Goal: Task Accomplishment & Management: Manage account settings

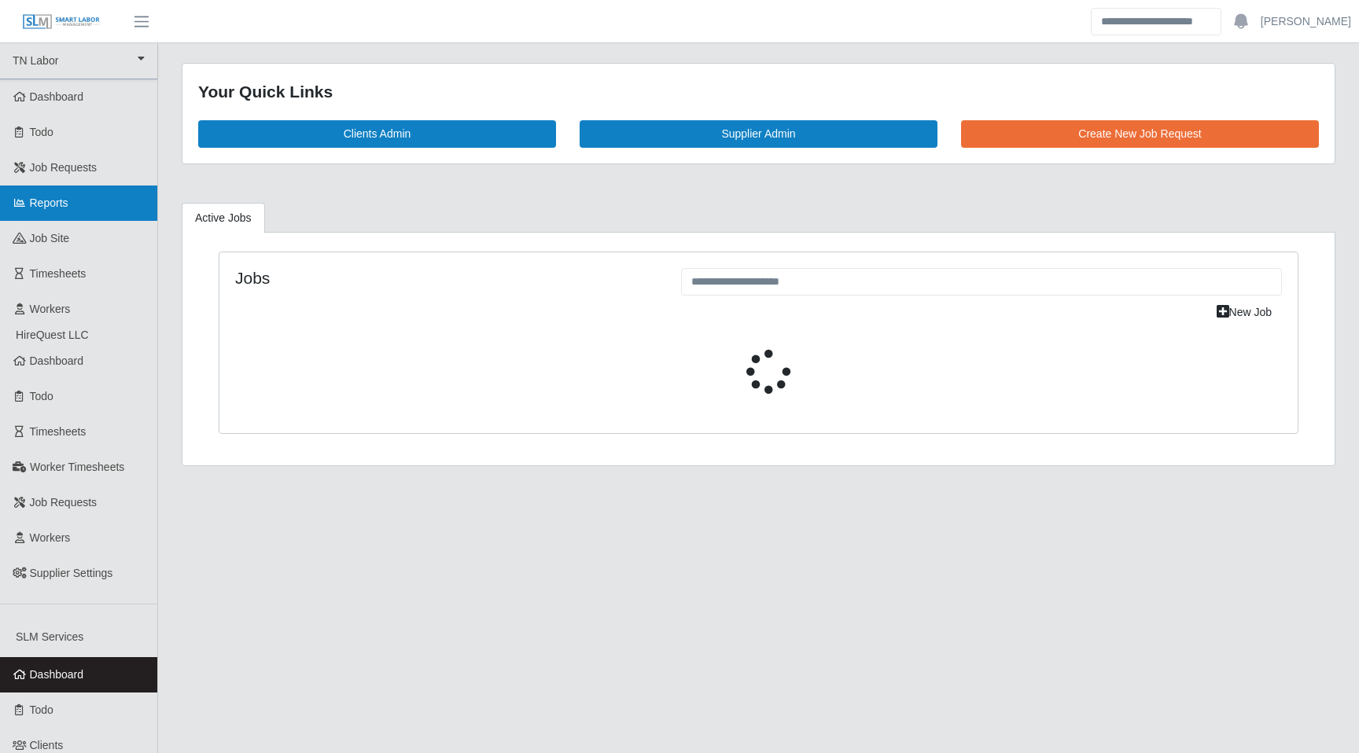
select select "****"
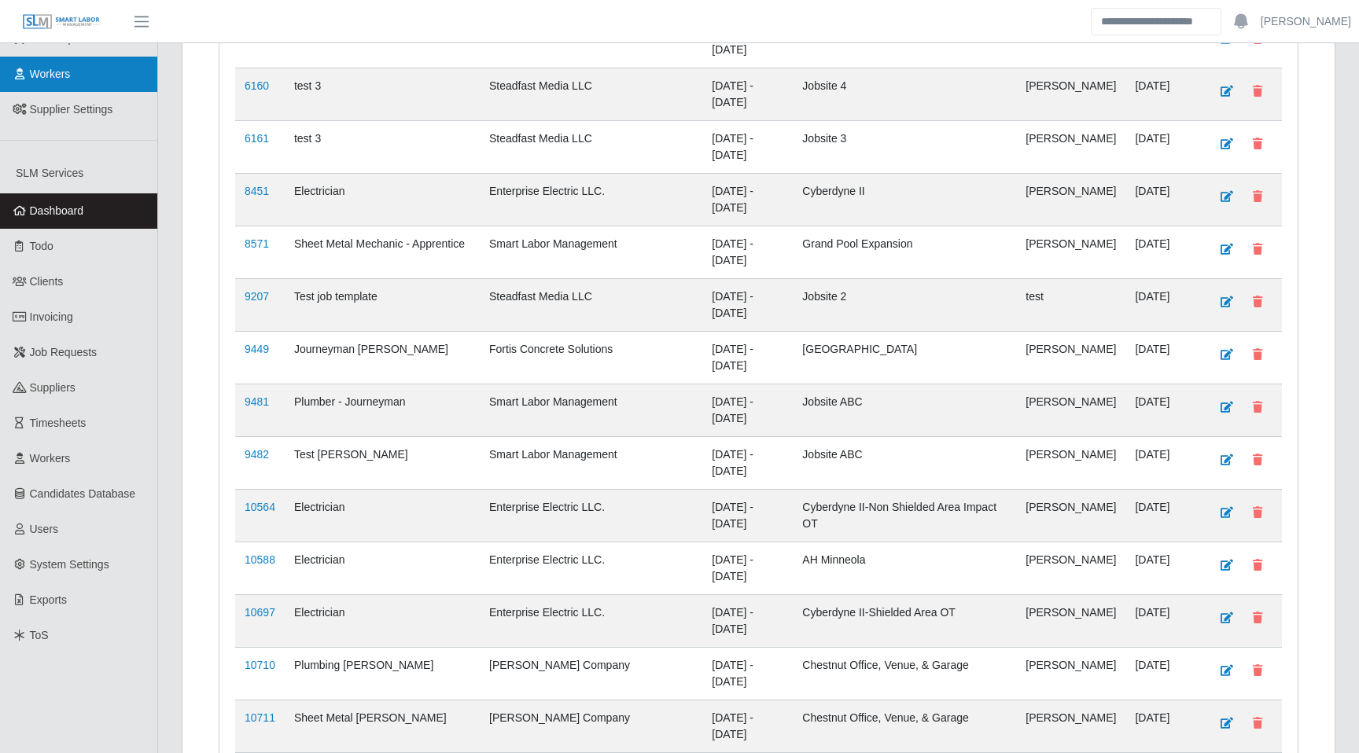
scroll to position [466, 0]
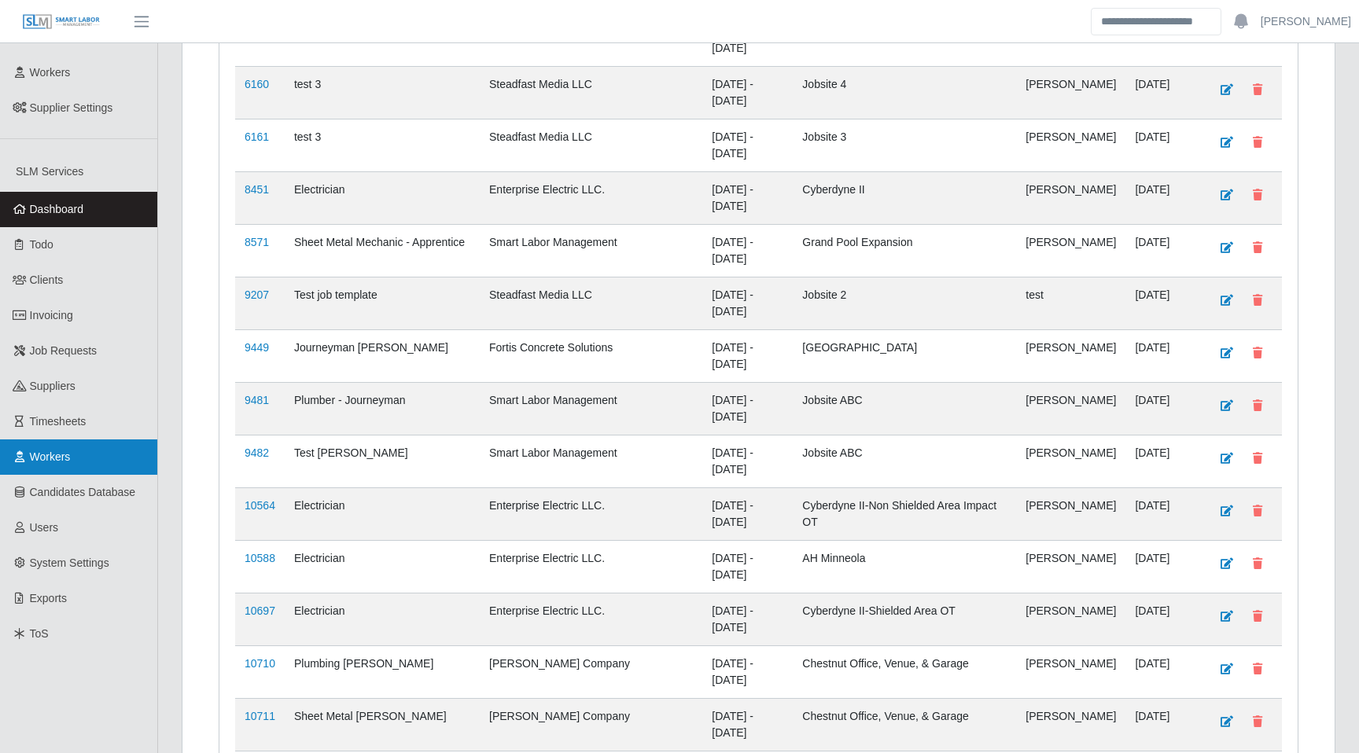
click at [83, 463] on link "Workers" at bounding box center [78, 457] width 157 height 35
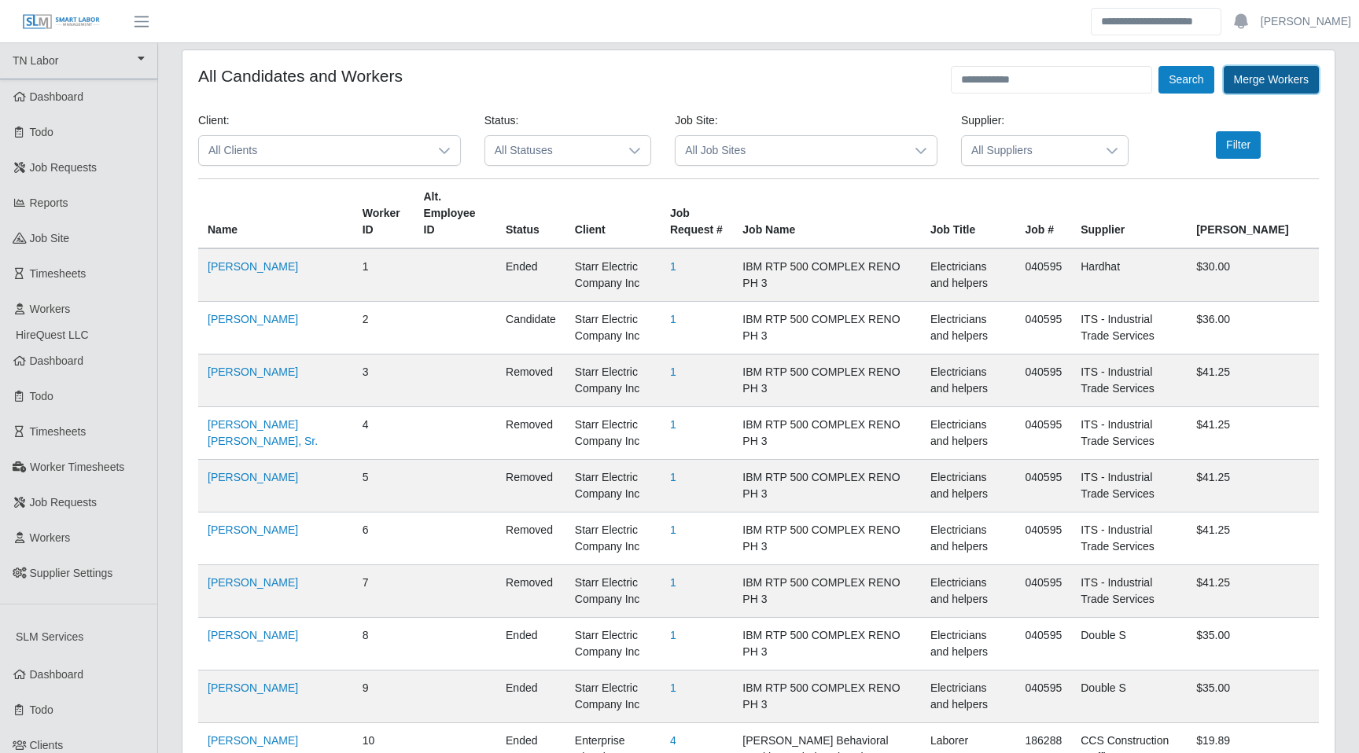
click at [1268, 79] on button "Merge Workers" at bounding box center [1271, 80] width 95 height 28
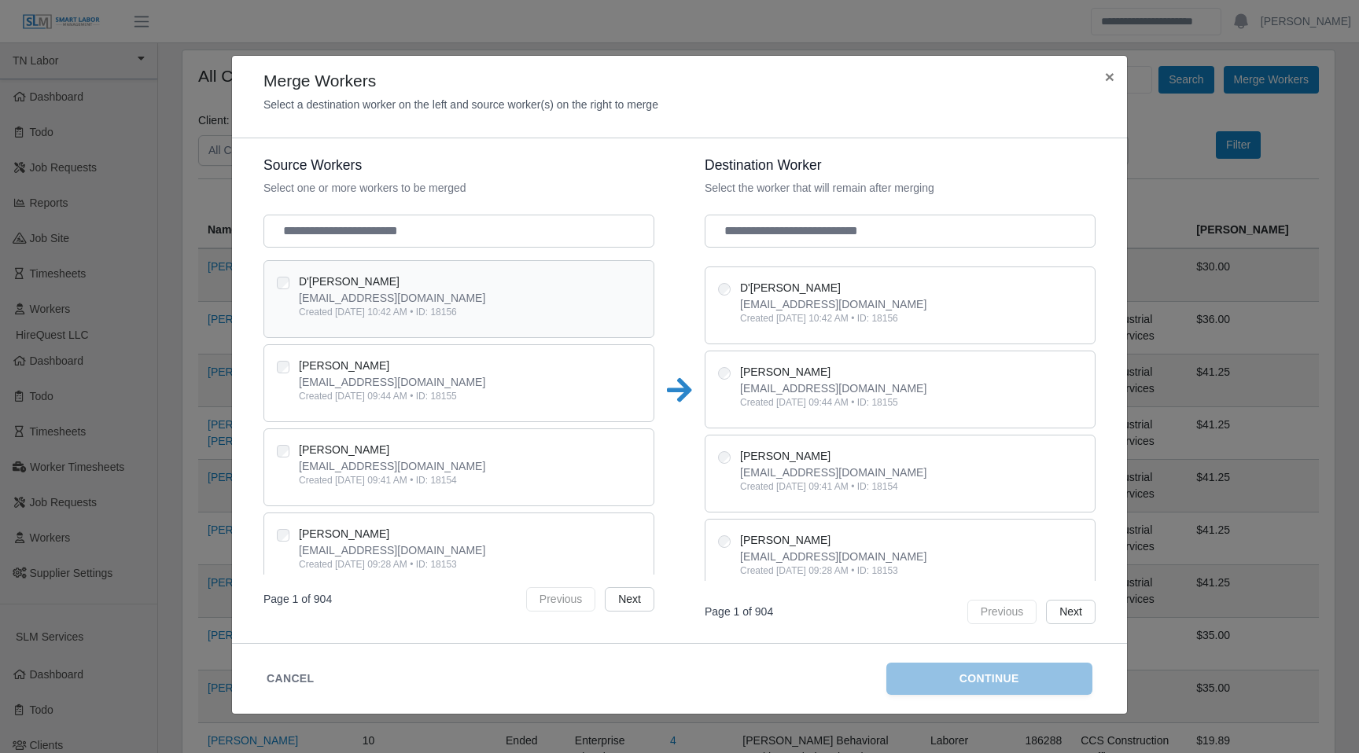
click at [503, 304] on div "vmsinvoices@hirequest.com" at bounding box center [470, 298] width 342 height 16
click at [503, 383] on div "cesarjchan2002@yahoo.com" at bounding box center [470, 382] width 342 height 16
click at [503, 438] on div "Rebeca Cruz rebecam1987@gmail.com Created Aug 26, 2025, 09:41 AM • ID: 18154" at bounding box center [458, 468] width 391 height 78
click at [456, 462] on div "rebecam1987@gmail.com" at bounding box center [470, 467] width 342 height 16
click at [293, 680] on button "Cancel" at bounding box center [290, 679] width 47 height 17
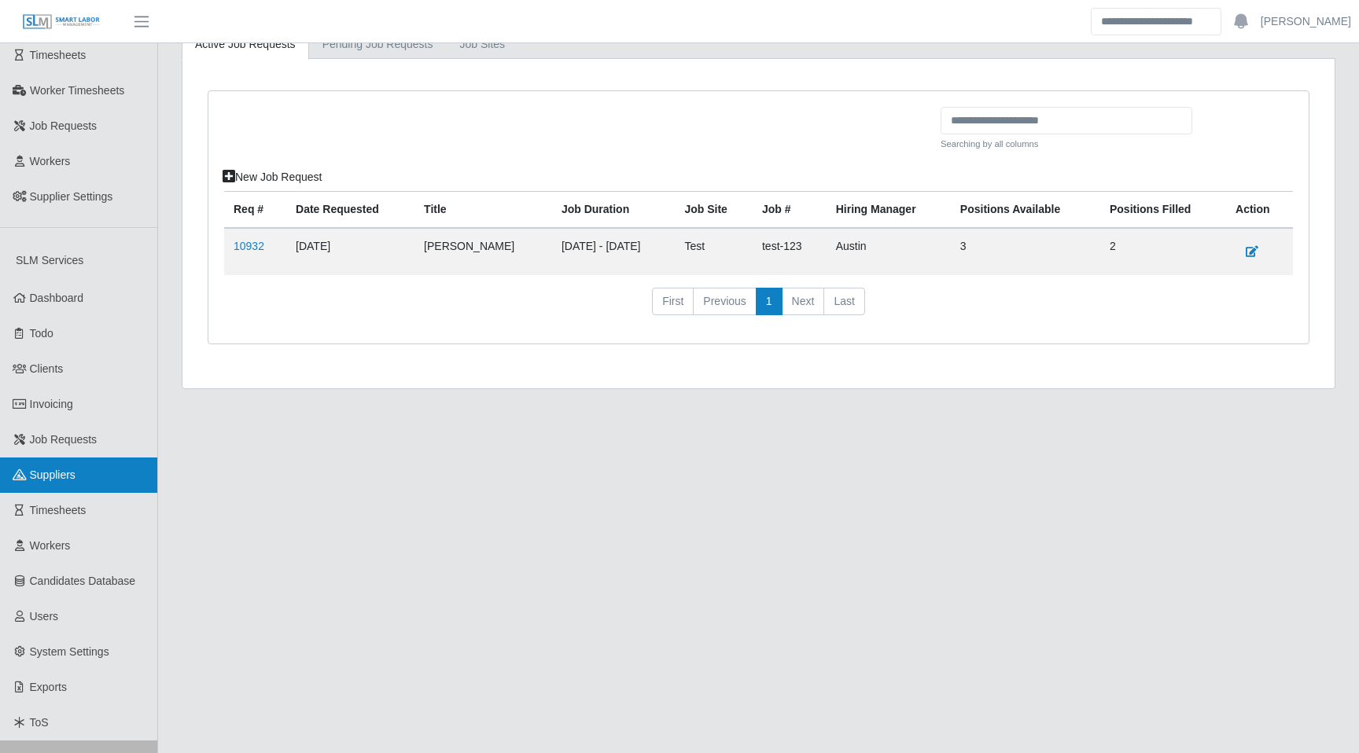
scroll to position [443, 0]
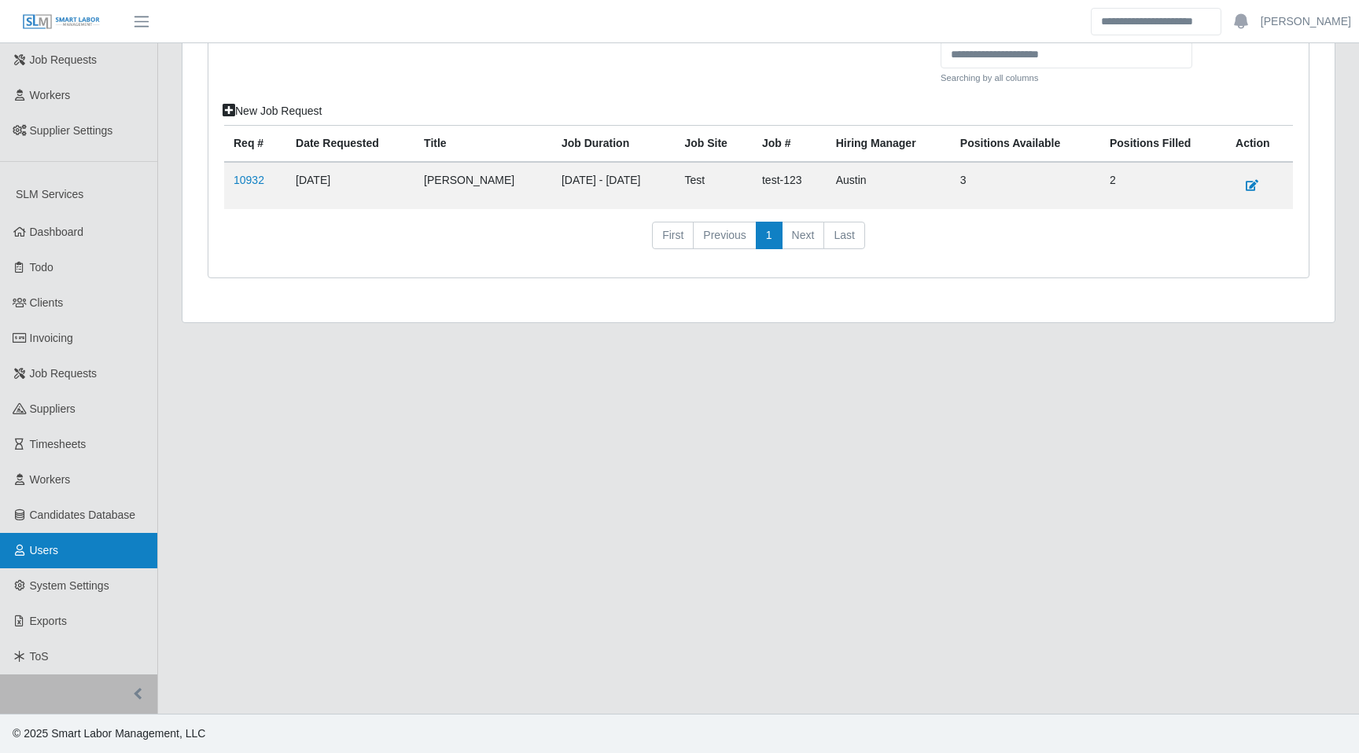
click at [64, 552] on link "Users" at bounding box center [78, 550] width 157 height 35
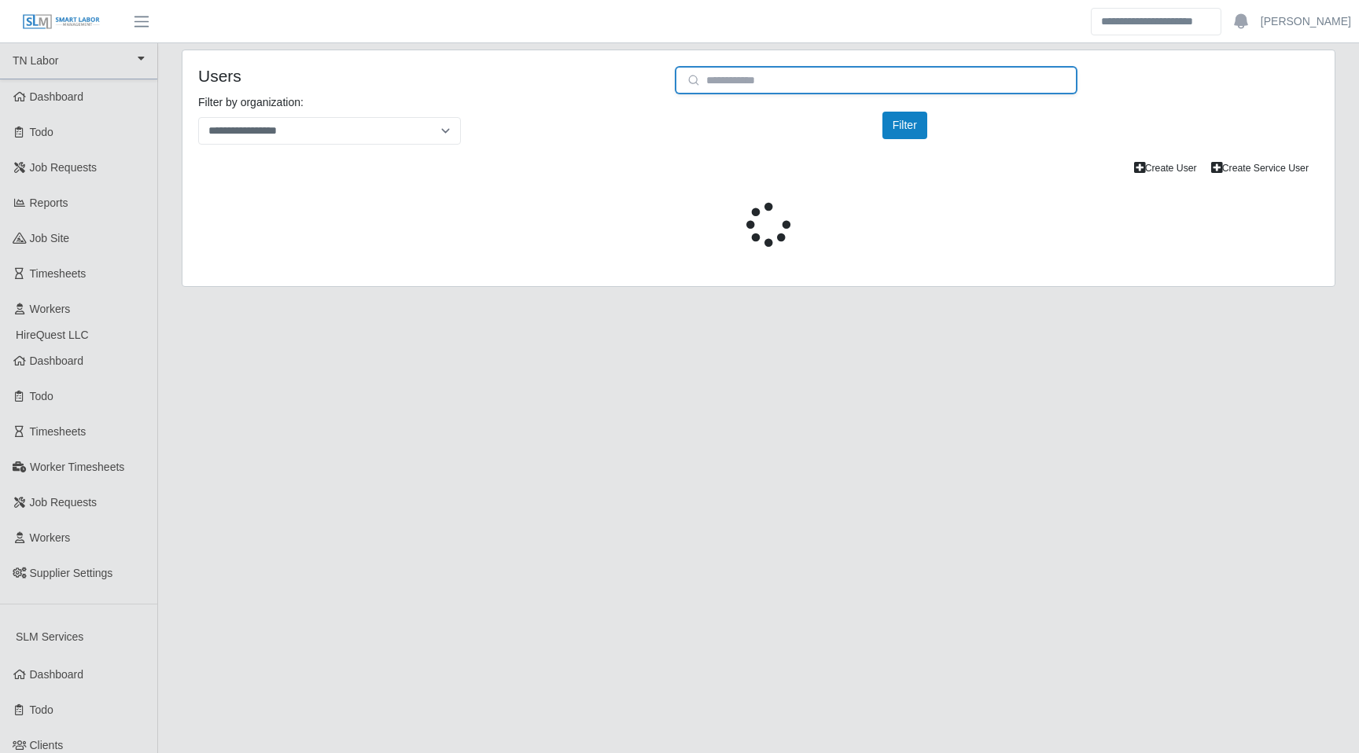
click at [764, 83] on input "email" at bounding box center [876, 80] width 403 height 28
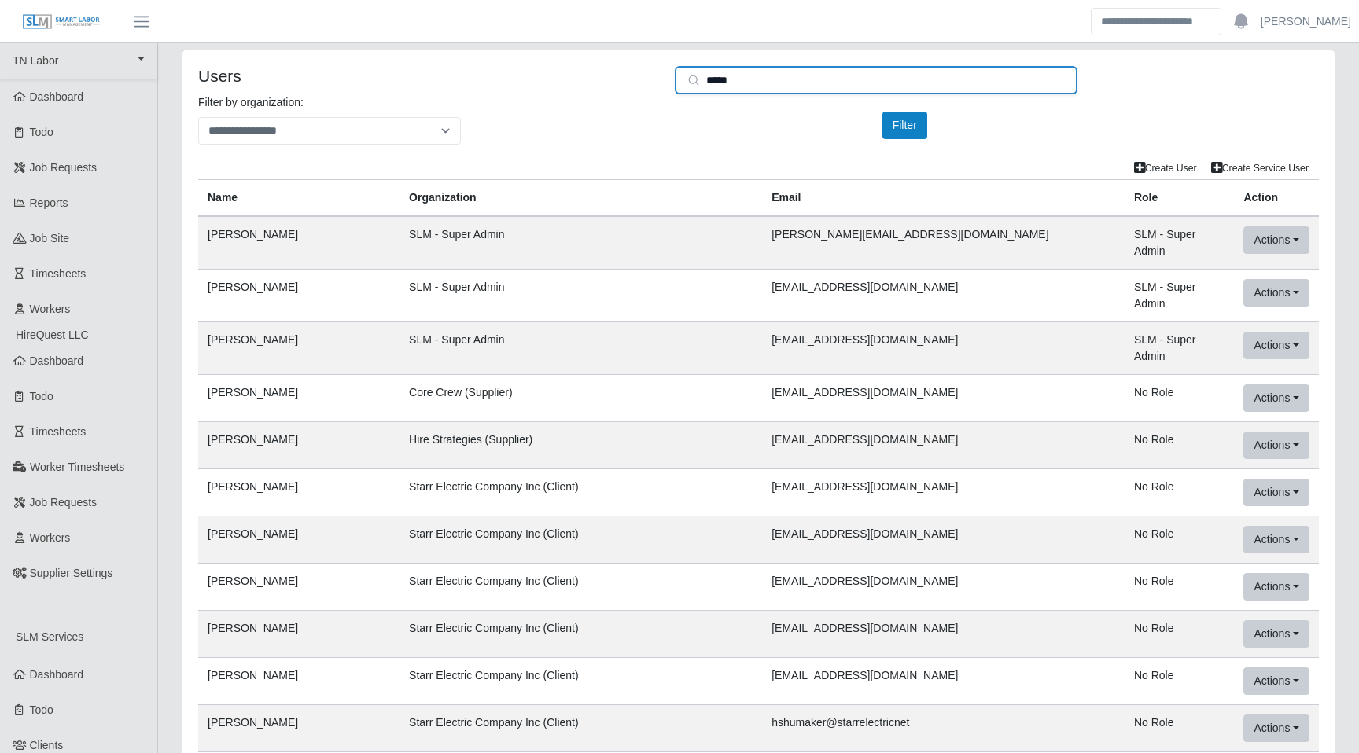
scroll to position [17, 0]
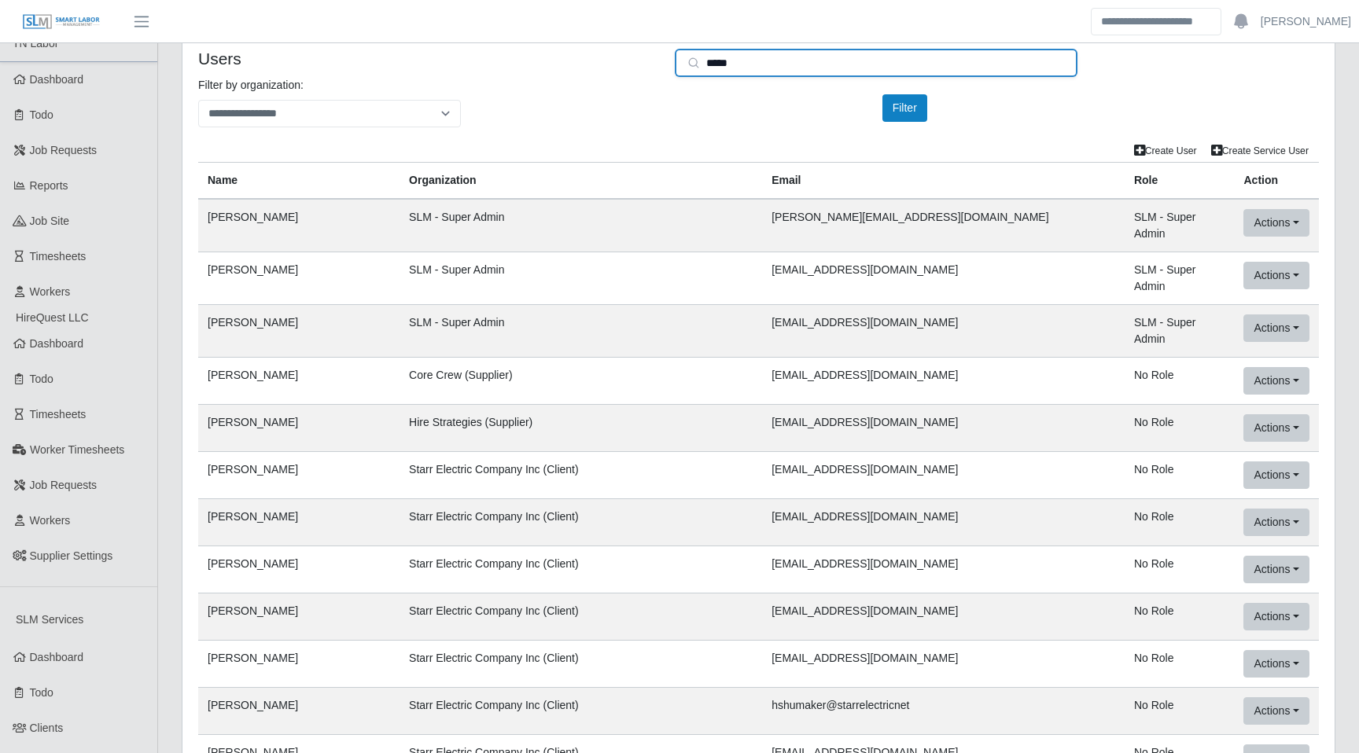
type input "*****"
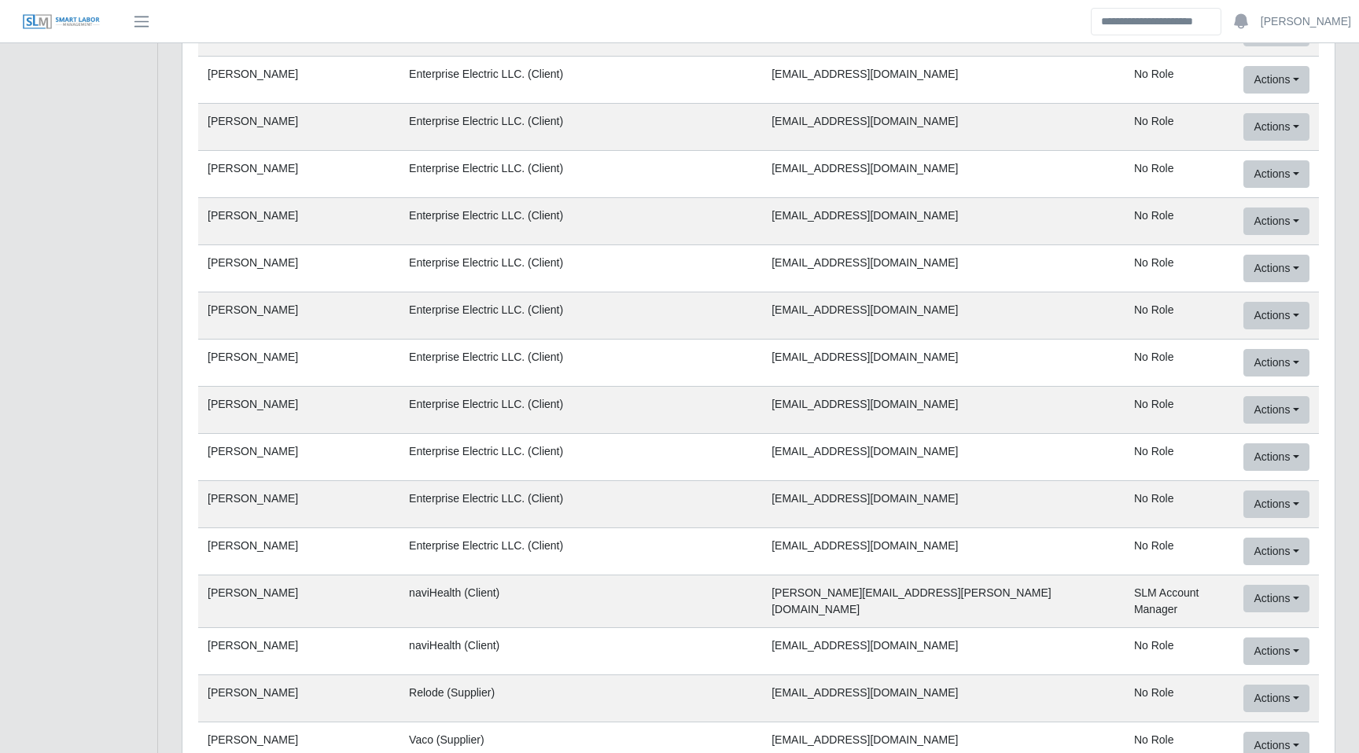
scroll to position [69416, 0]
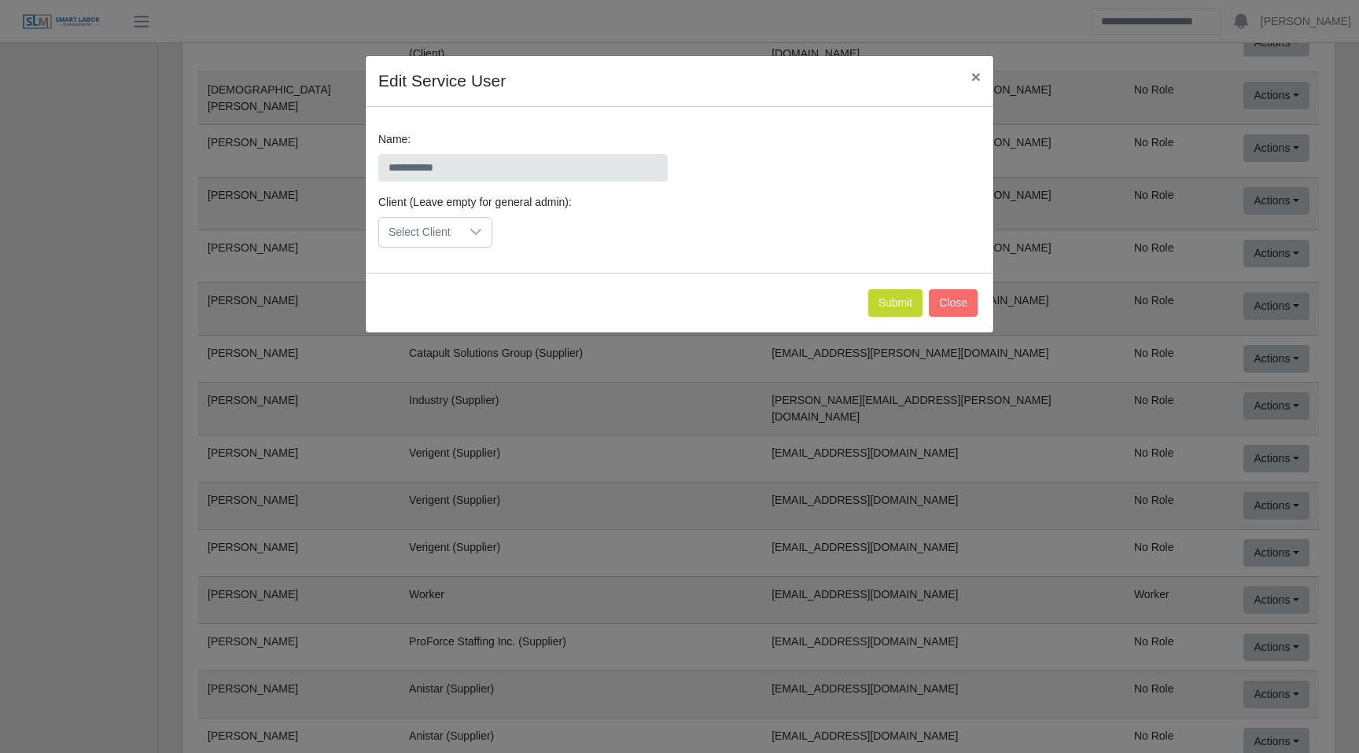
click at [460, 247] on div "Select Client" at bounding box center [419, 232] width 81 height 29
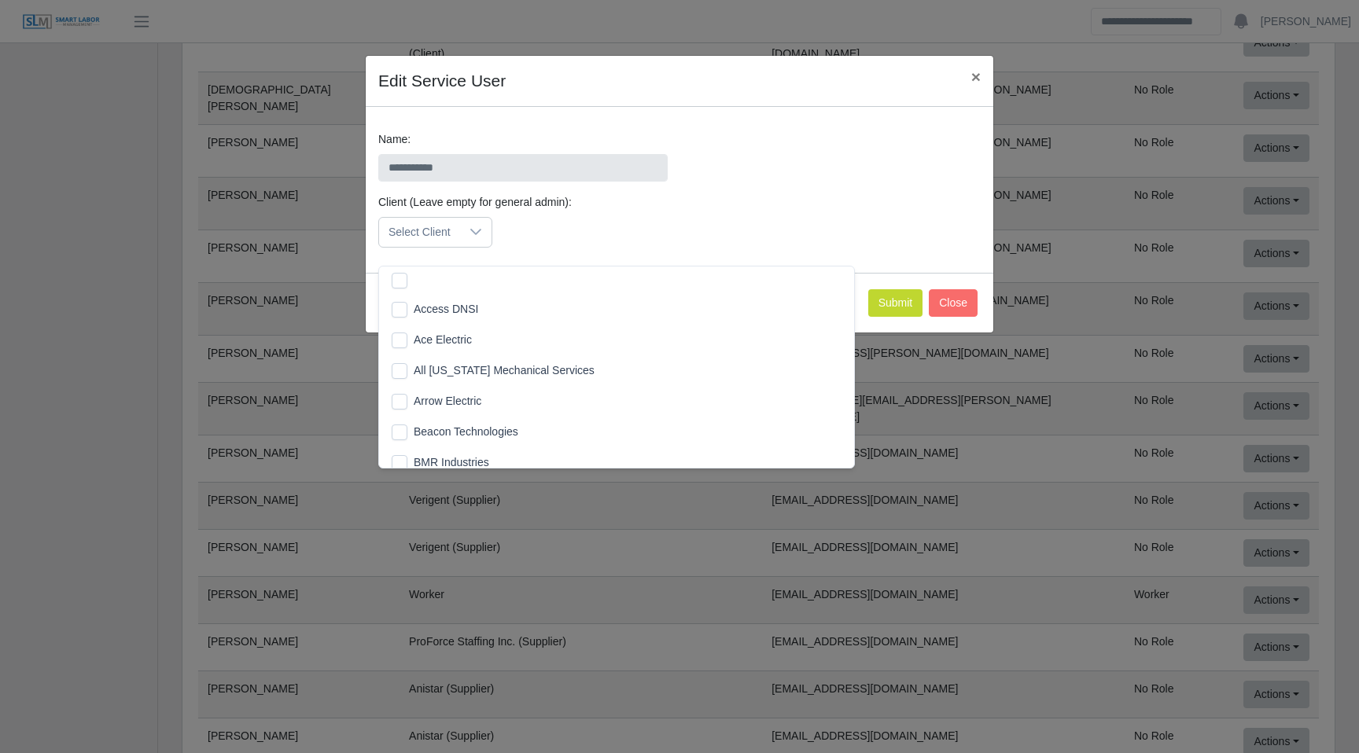
scroll to position [16, 10]
click at [548, 211] on label "Client (Leave empty for general admin):" at bounding box center [474, 202] width 193 height 17
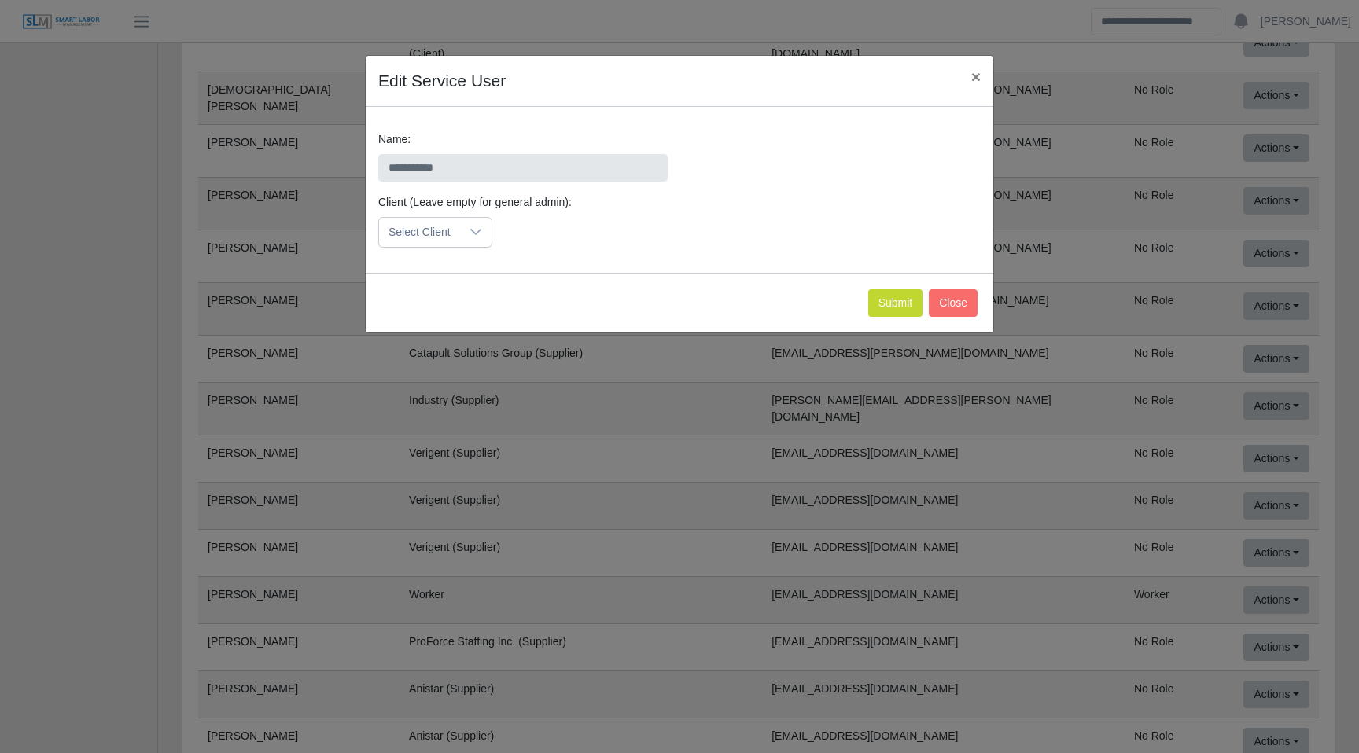
click at [465, 239] on div at bounding box center [475, 232] width 31 height 29
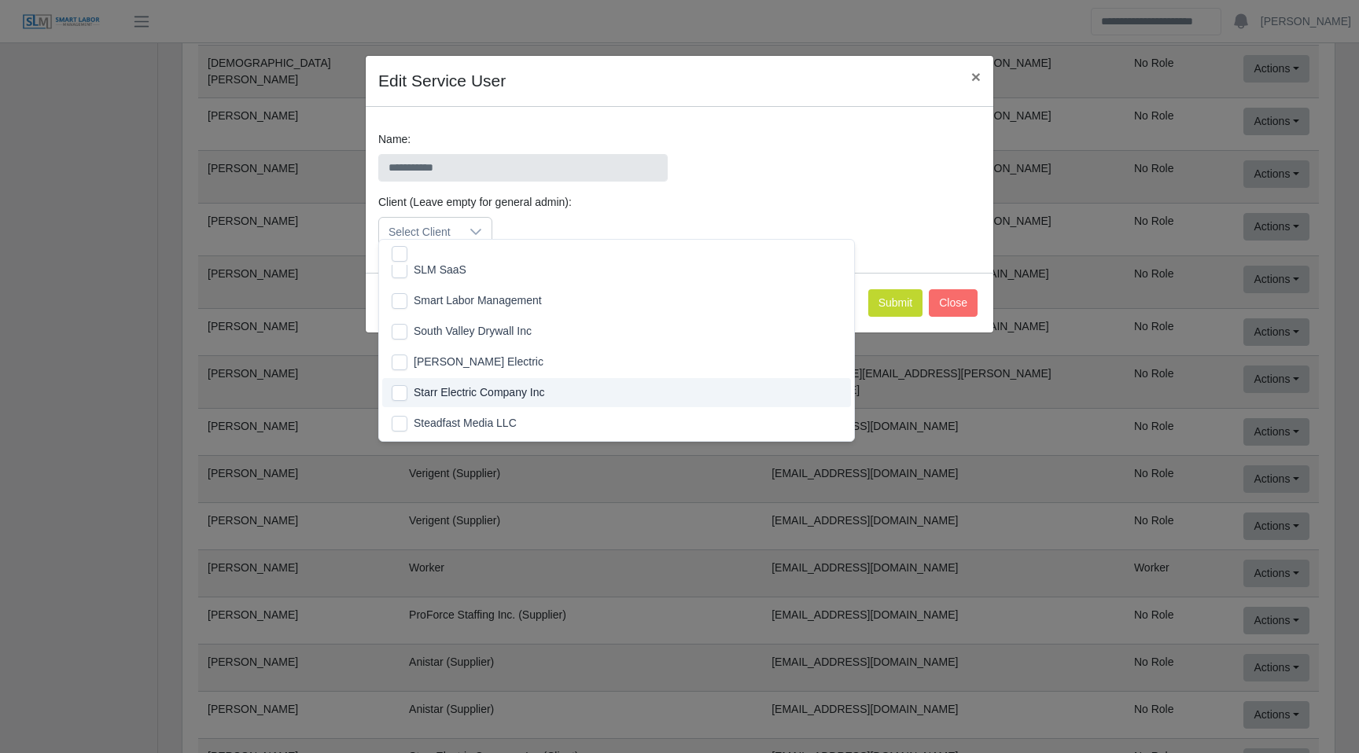
scroll to position [1435, 0]
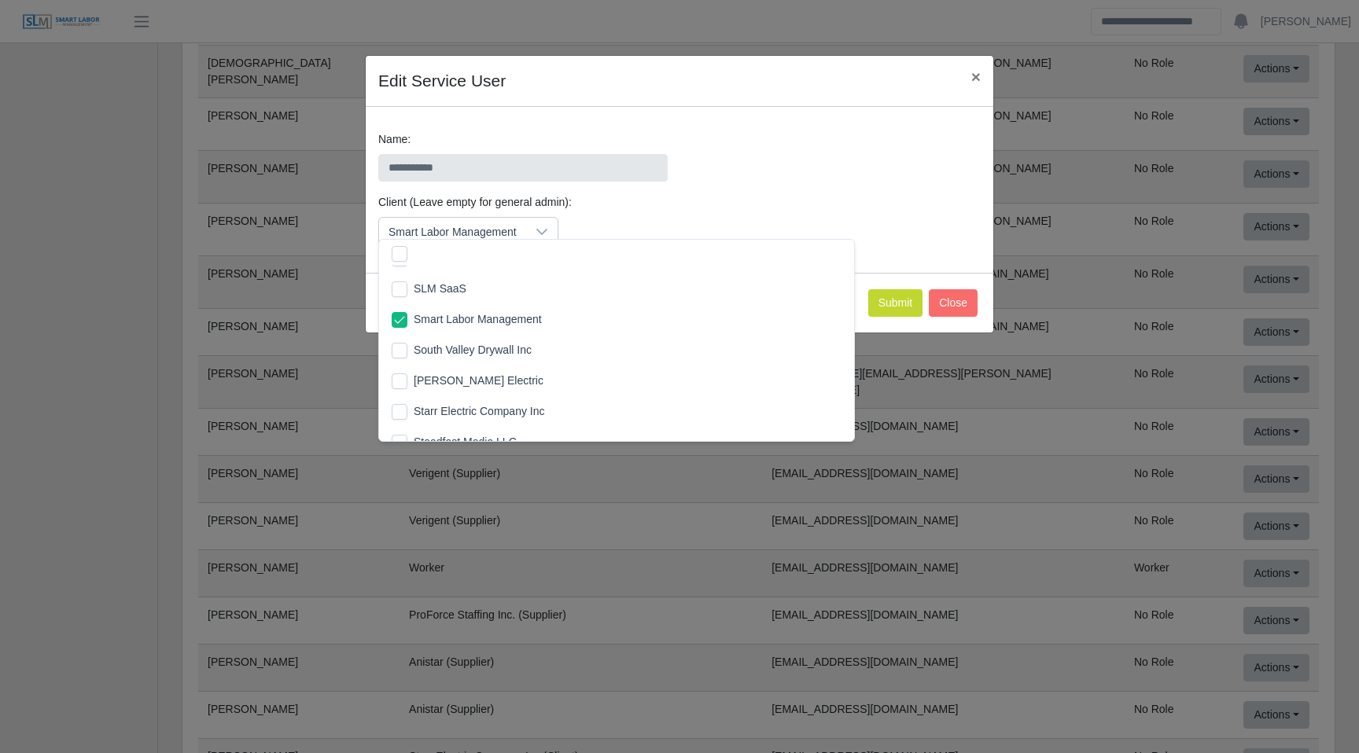
click at [727, 243] on div "Client (Leave empty for general admin): Smart Labor Management" at bounding box center [679, 227] width 610 height 66
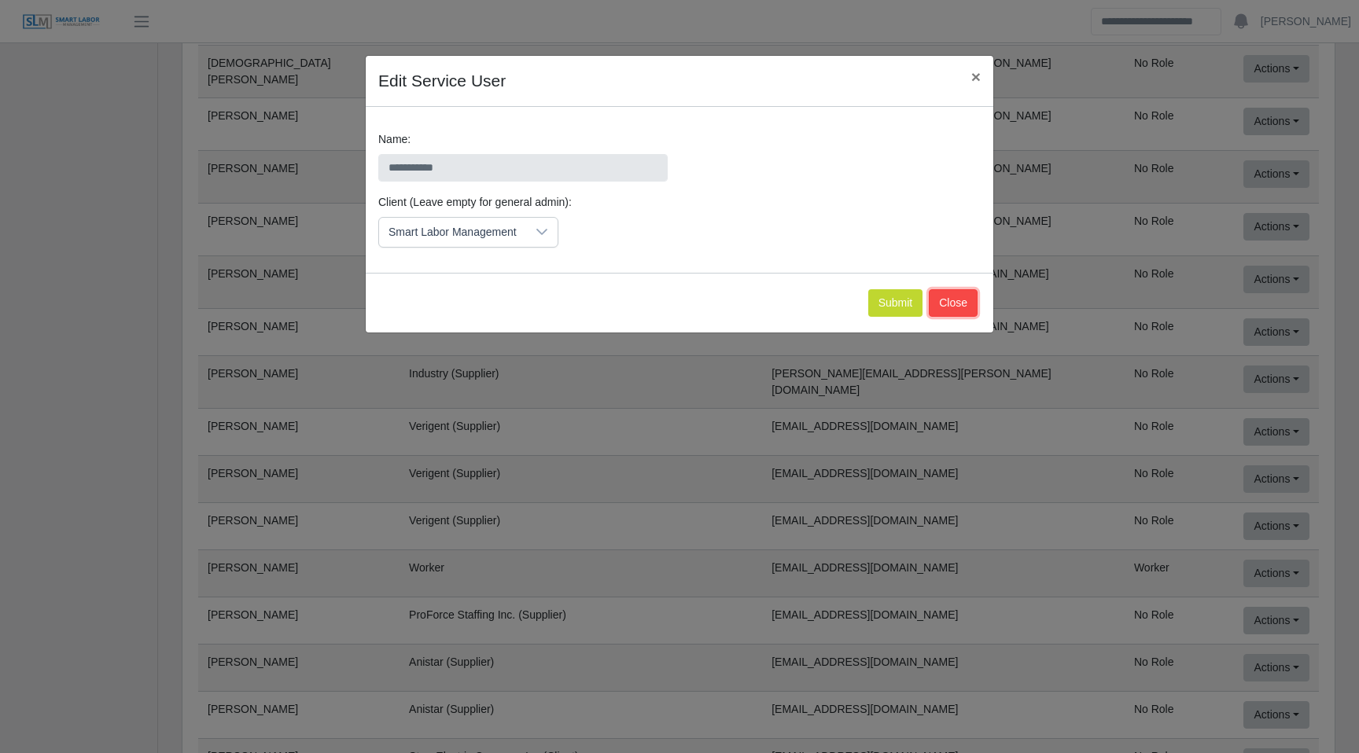
click at [959, 317] on button "Close" at bounding box center [953, 303] width 49 height 28
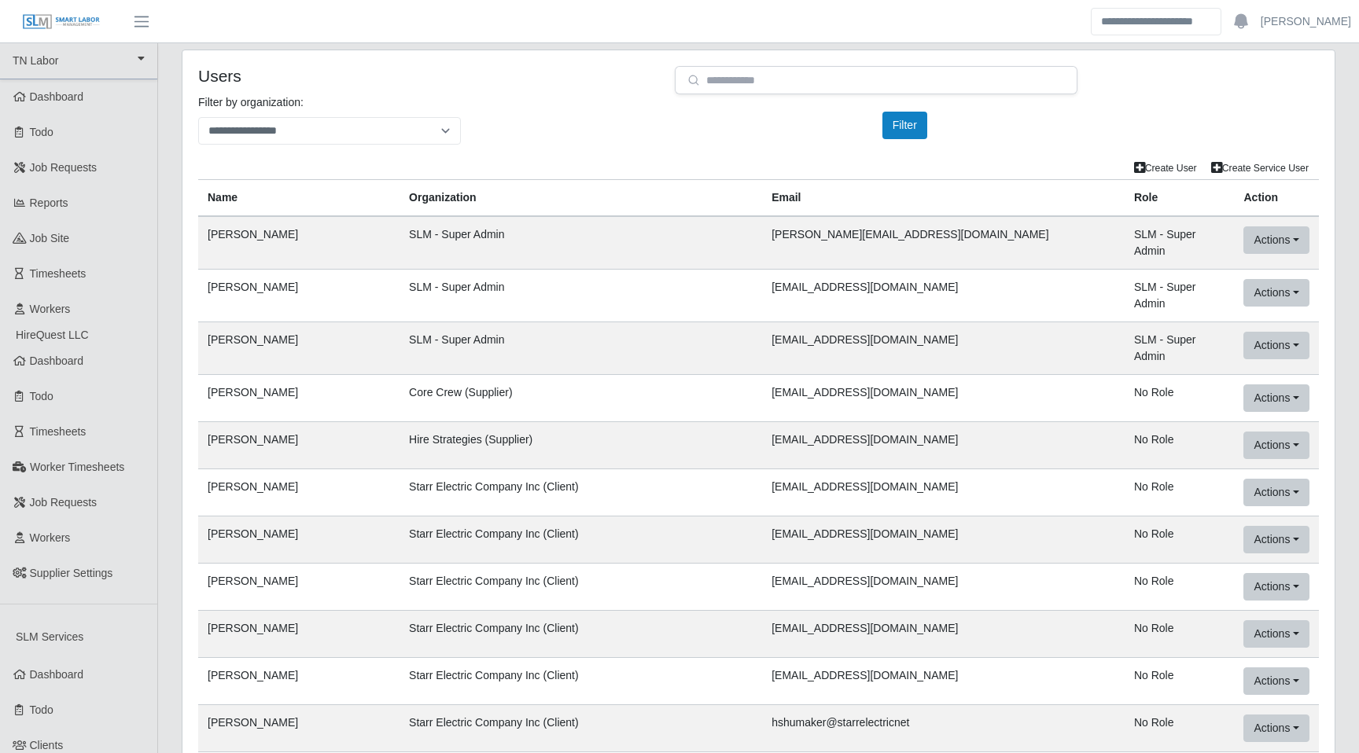
scroll to position [69416, 0]
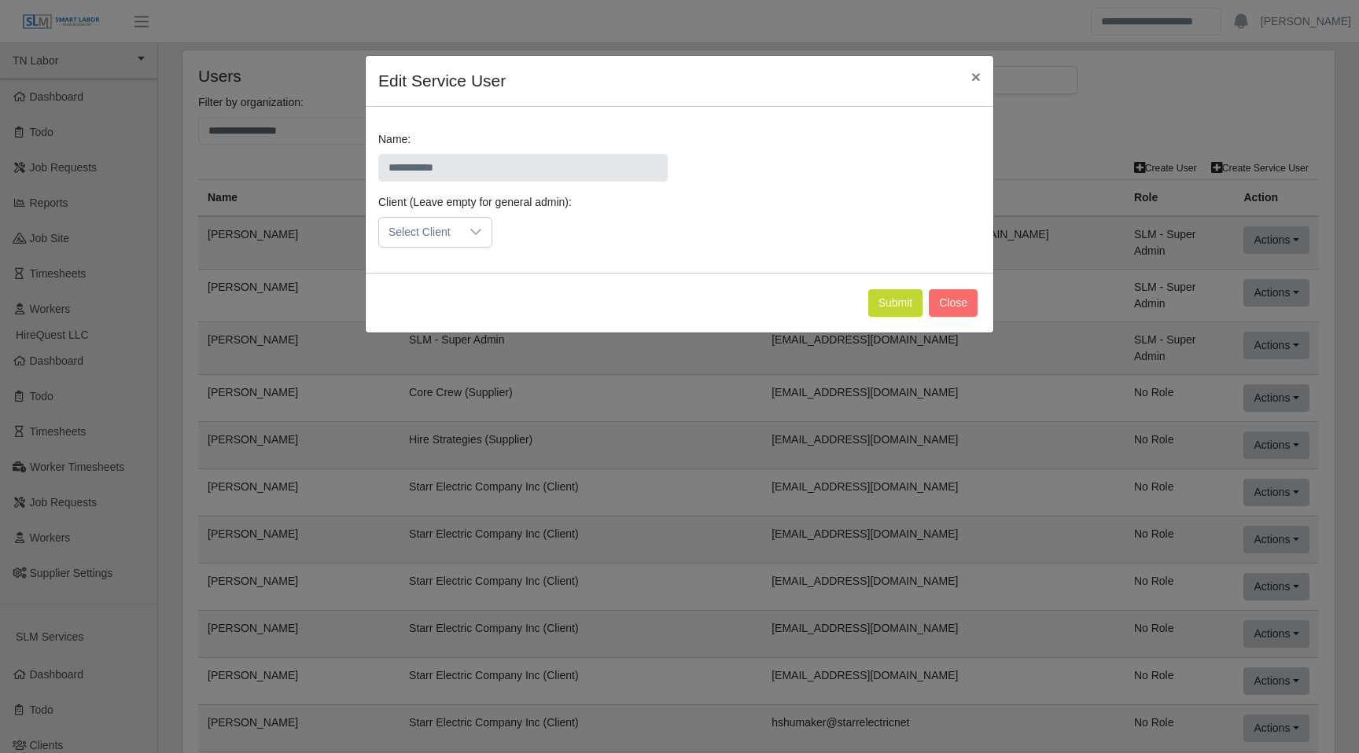
click at [421, 243] on div "Select Client" at bounding box center [419, 232] width 81 height 29
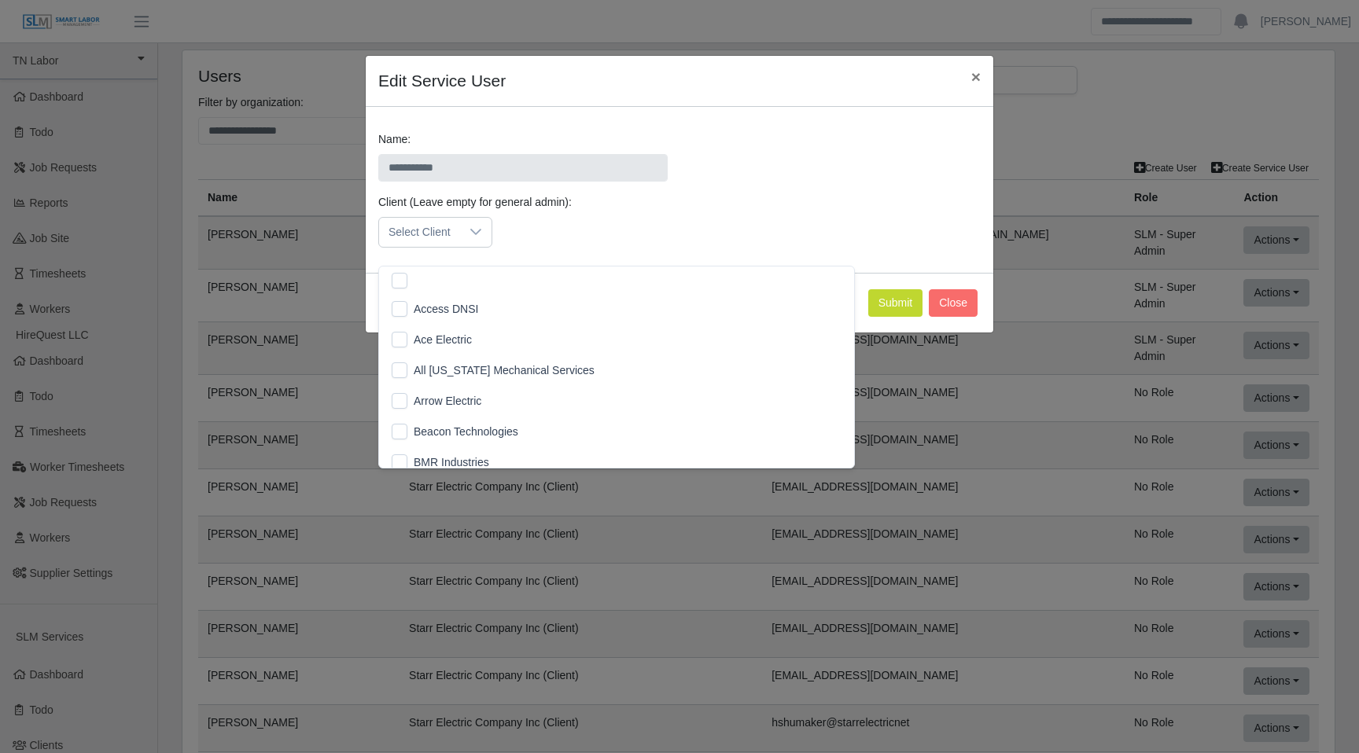
scroll to position [16, 10]
click at [442, 278] on div at bounding box center [616, 279] width 475 height 25
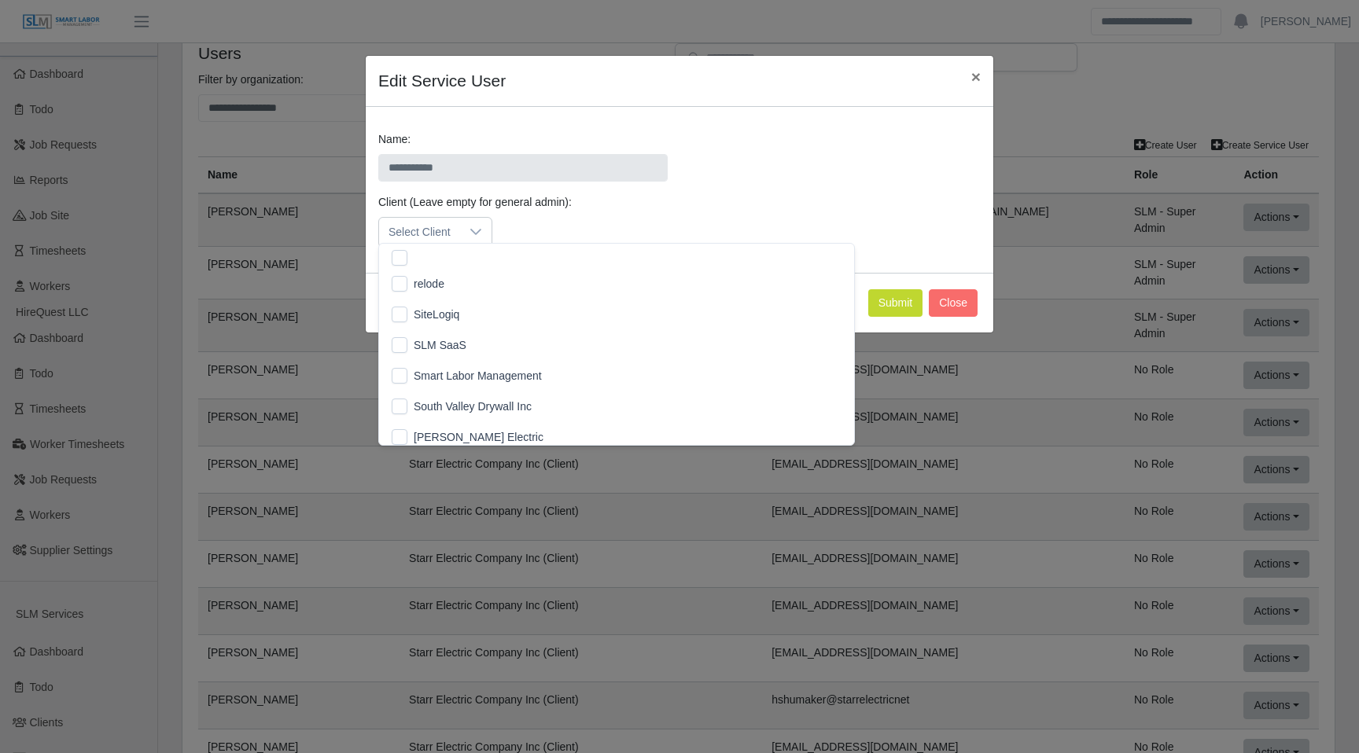
scroll to position [1401, 0]
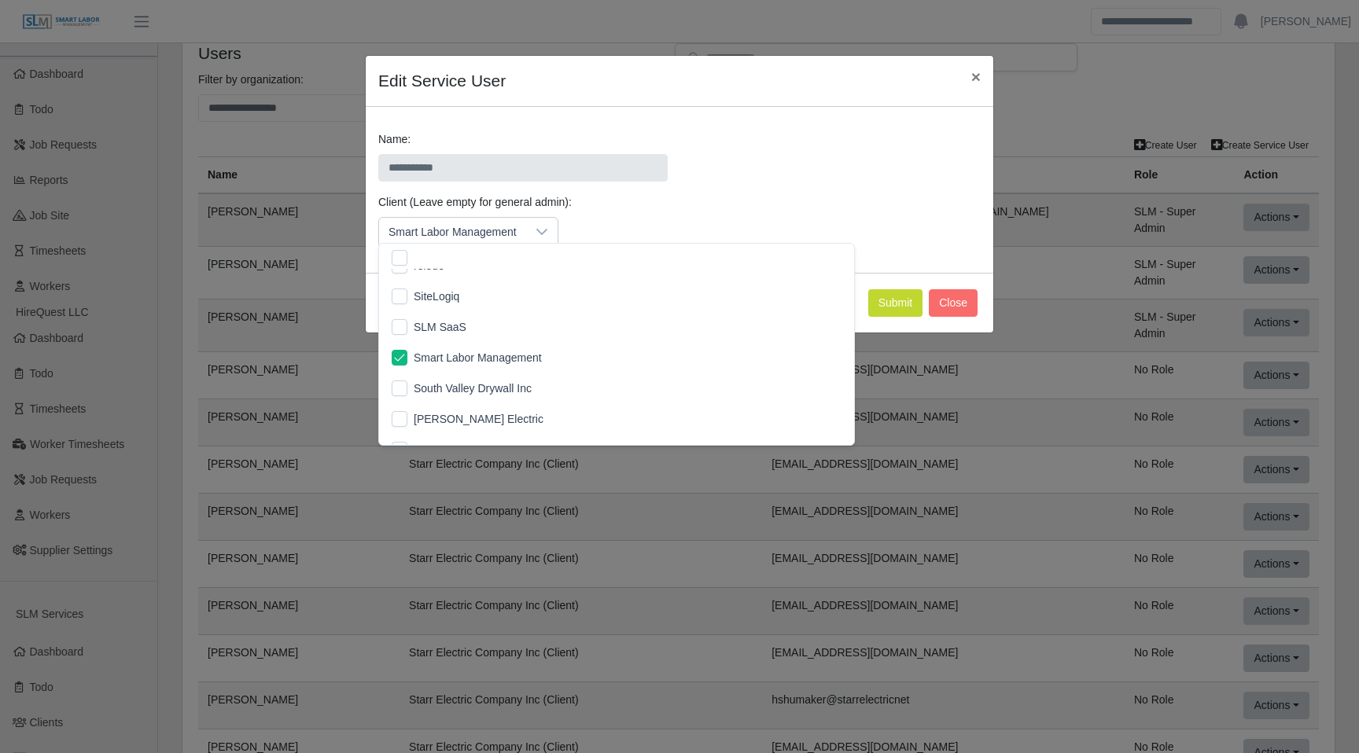
click at [736, 307] on div "Submit Close" at bounding box center [680, 303] width 628 height 60
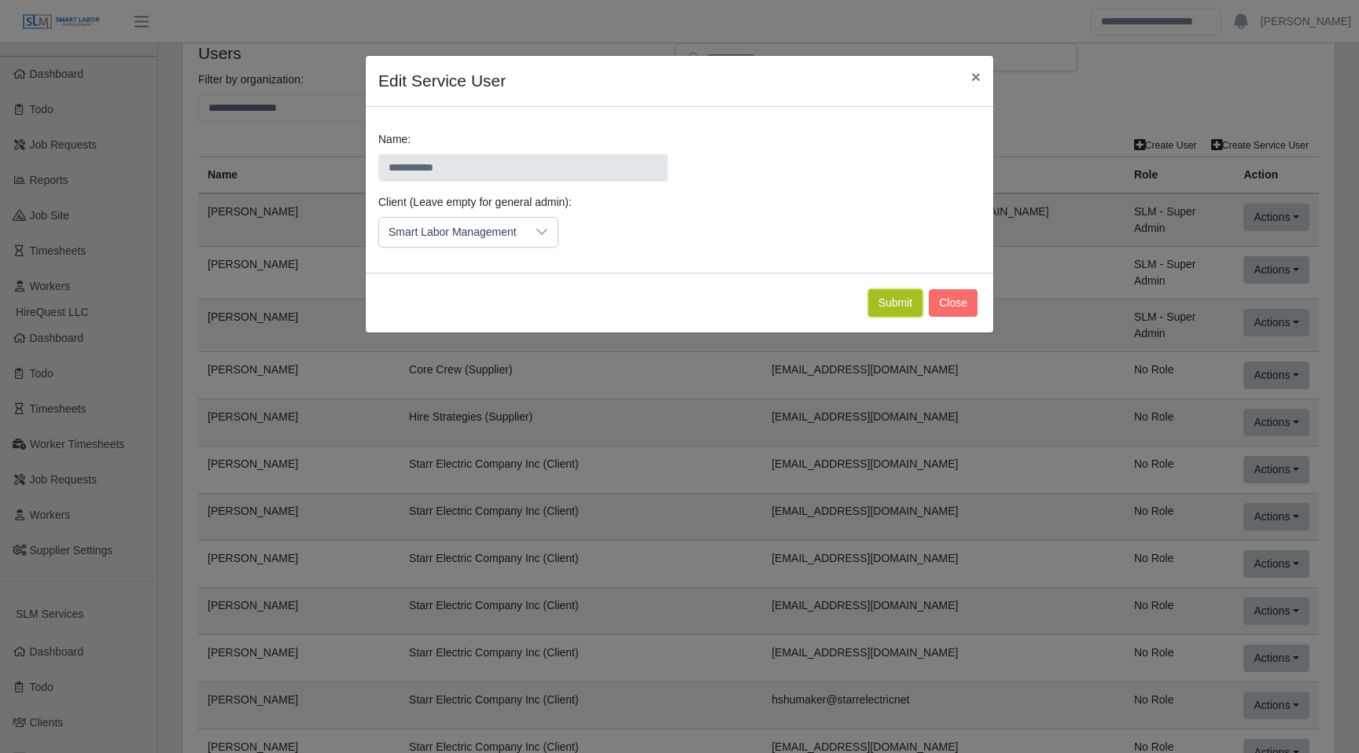
click at [887, 317] on button "Submit" at bounding box center [895, 303] width 55 height 28
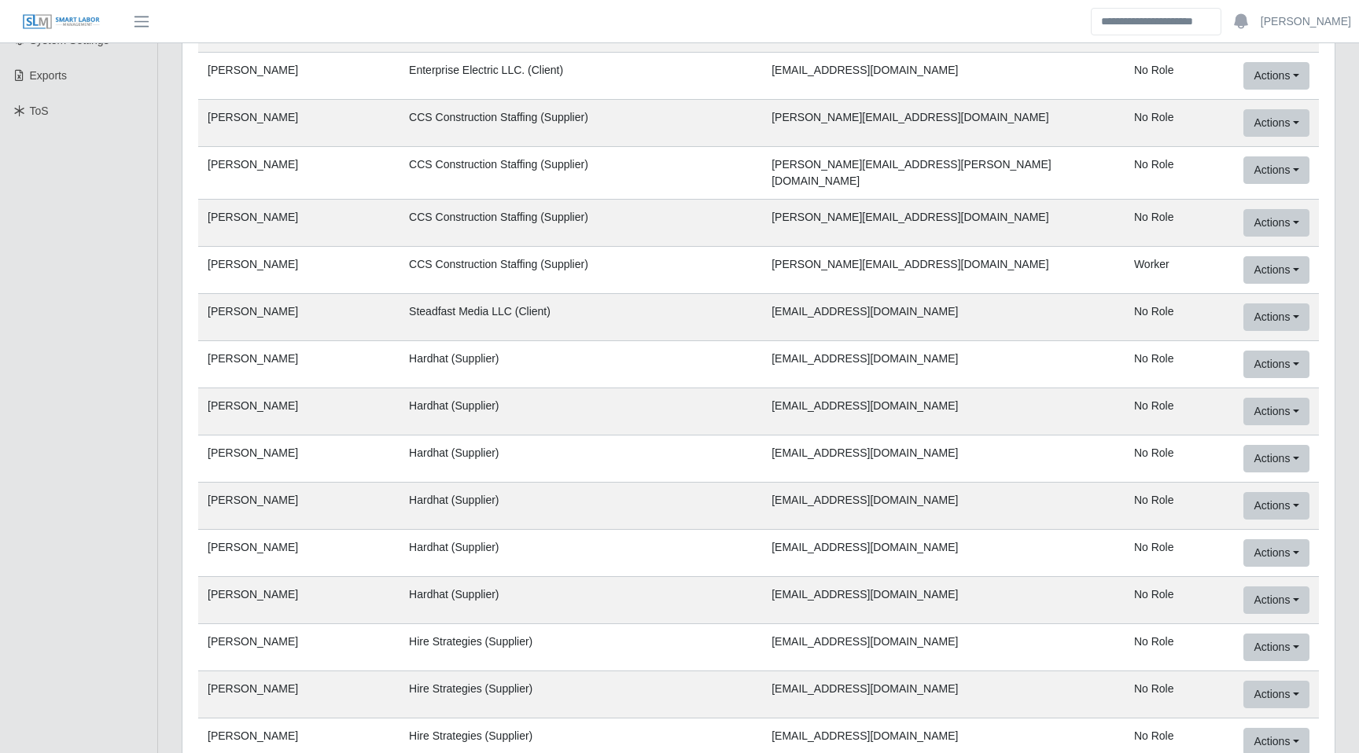
scroll to position [69416, 0]
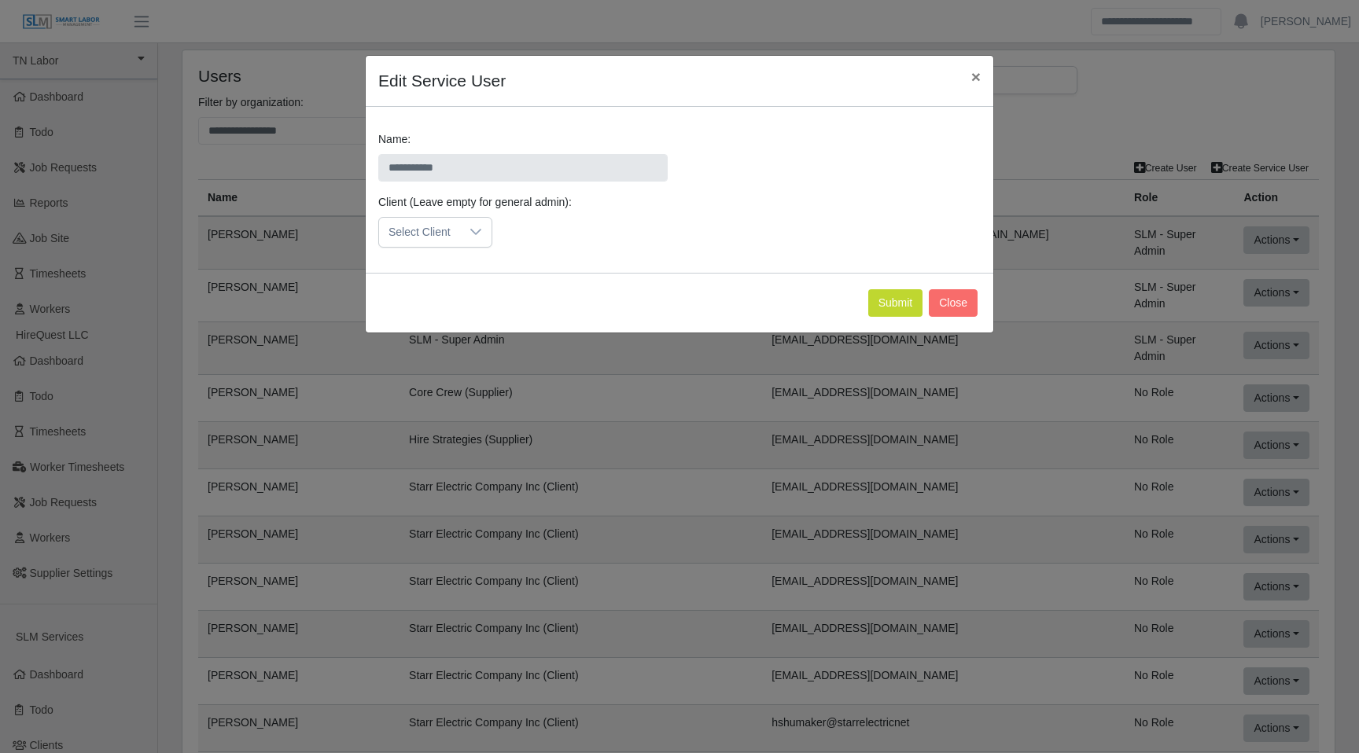
click at [463, 247] on div at bounding box center [475, 232] width 31 height 29
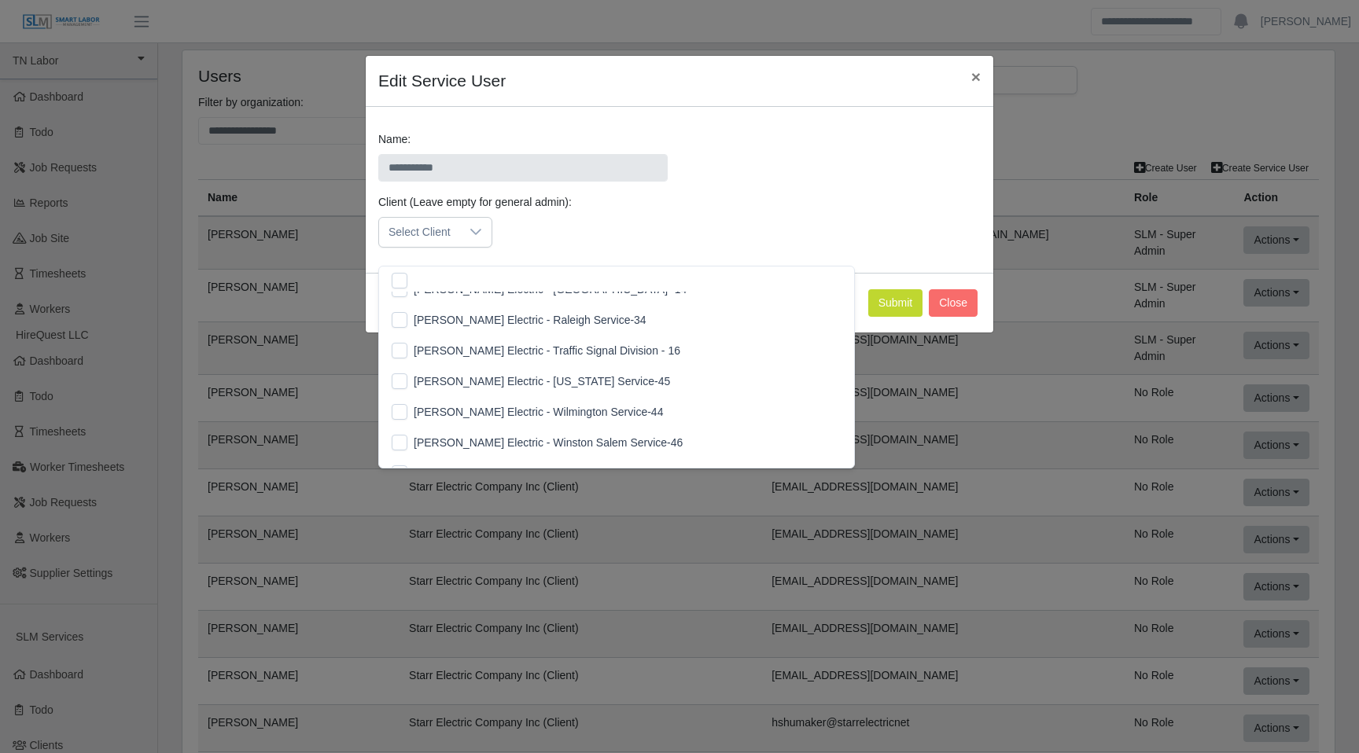
scroll to position [2405, 0]
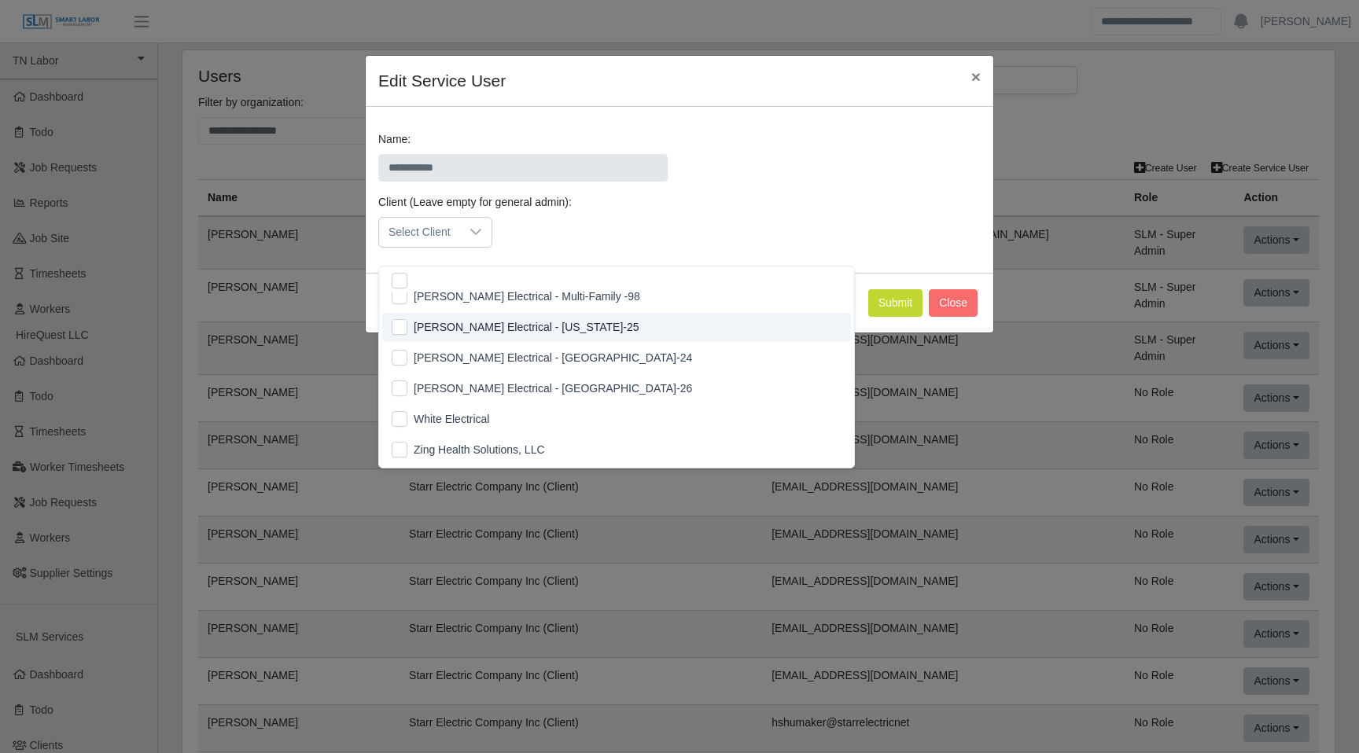
click at [909, 241] on div "Client (Leave empty for general admin): Select Client" at bounding box center [679, 227] width 610 height 66
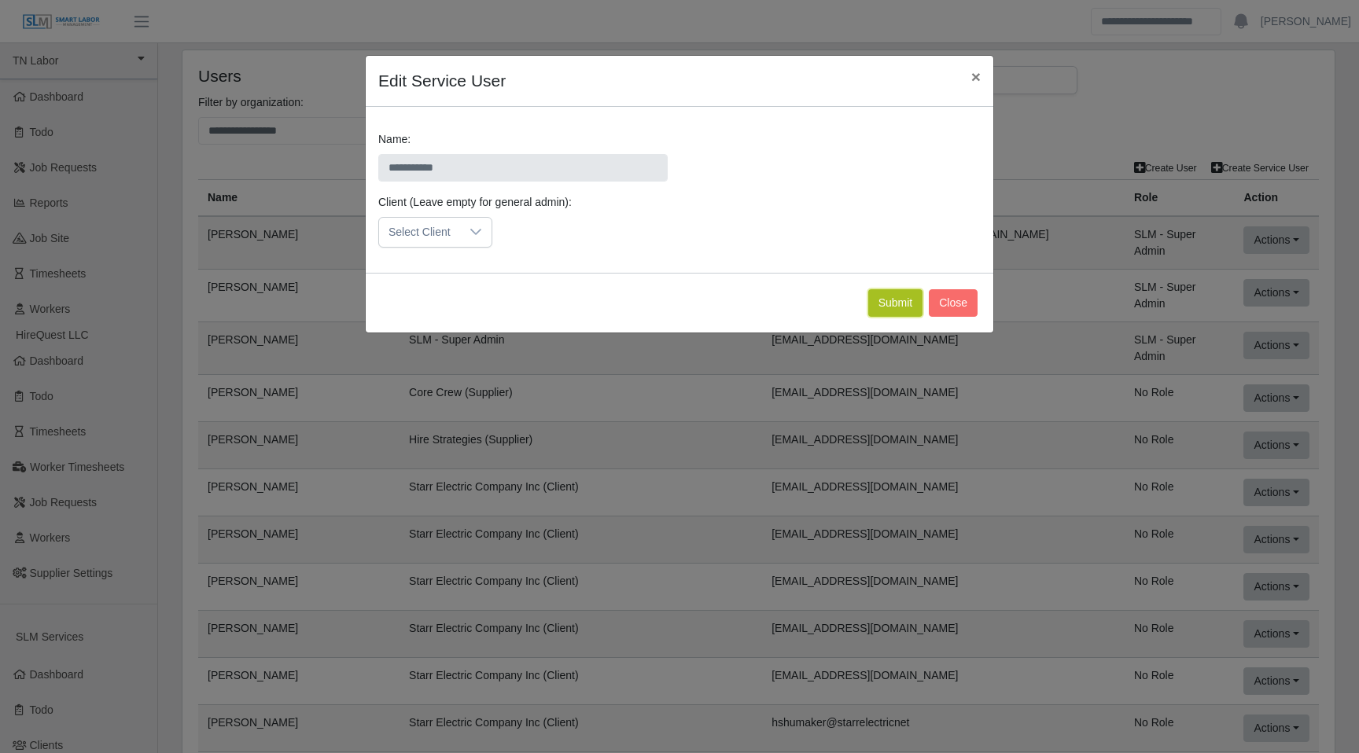
click at [902, 317] on button "Submit" at bounding box center [895, 303] width 55 height 28
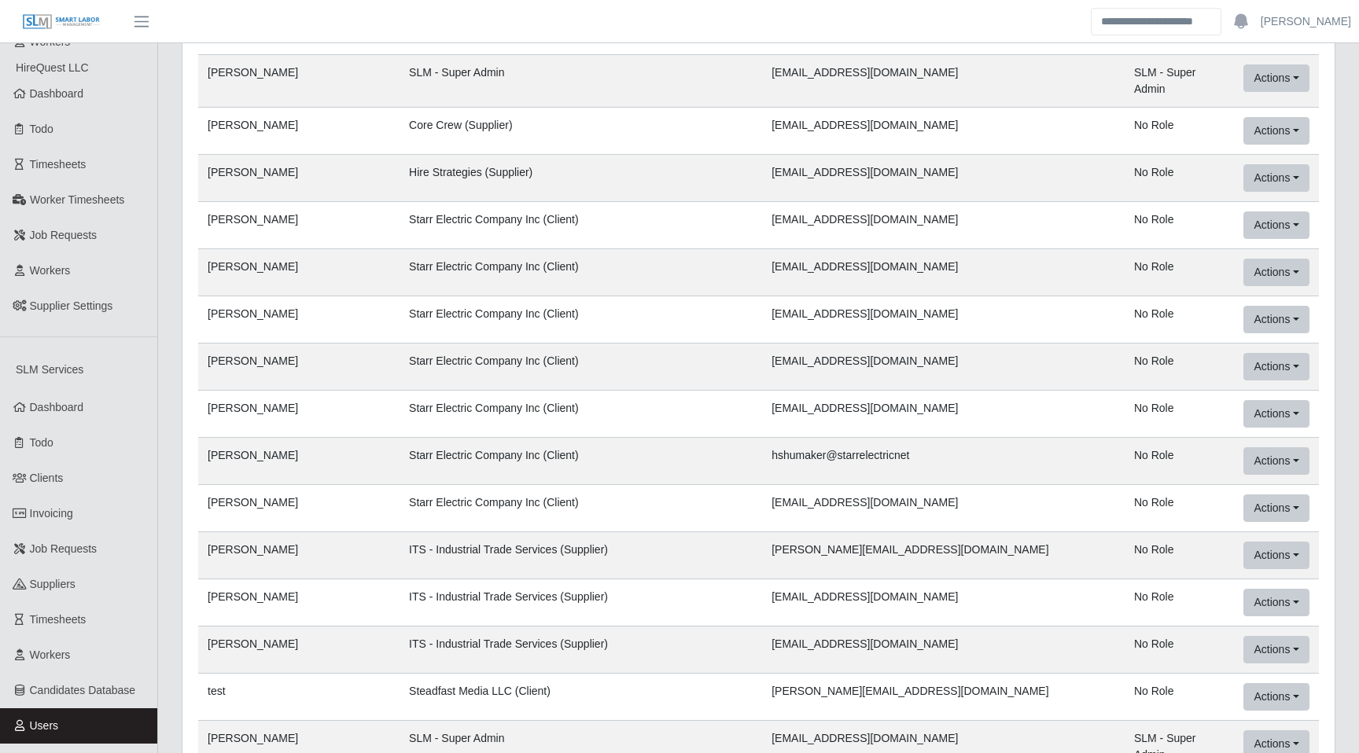
scroll to position [269, 0]
click at [75, 475] on link "Clients" at bounding box center [78, 476] width 157 height 35
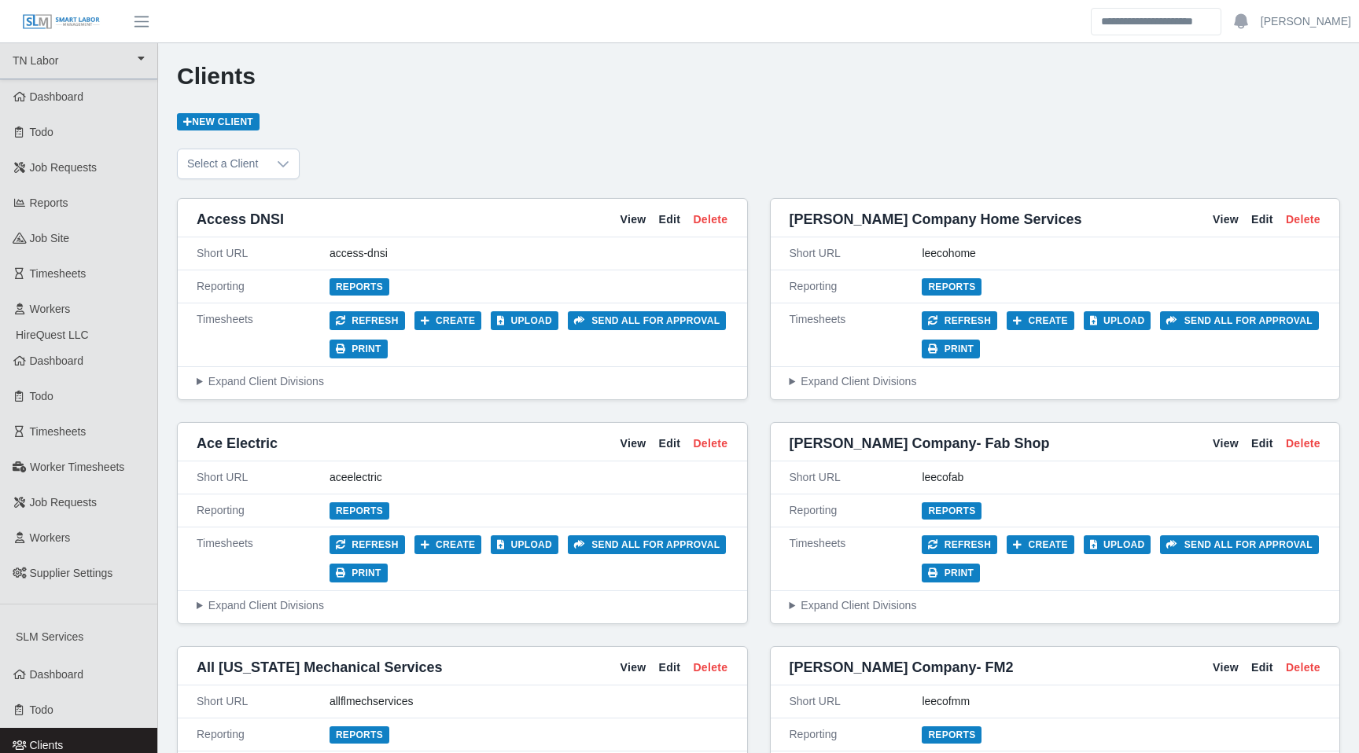
scroll to position [2084, 0]
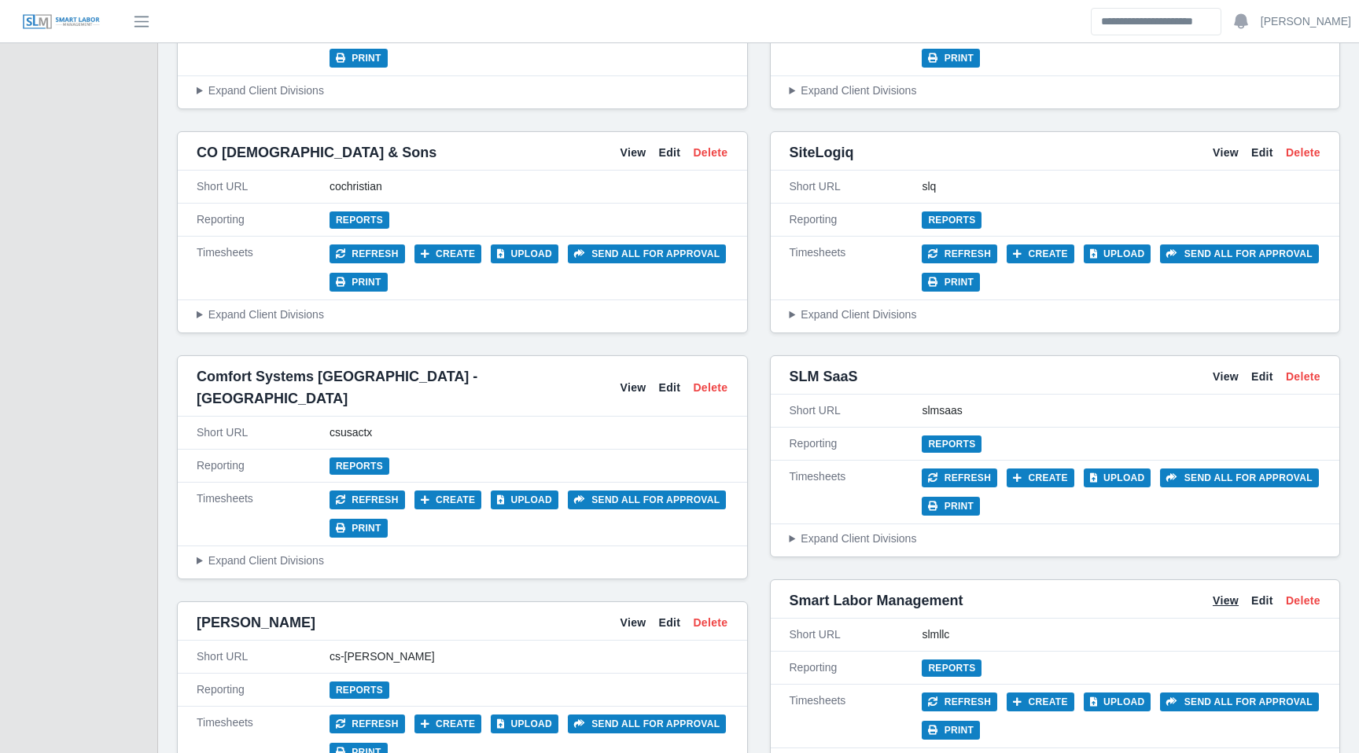
click at [1231, 593] on link "View" at bounding box center [1226, 601] width 26 height 17
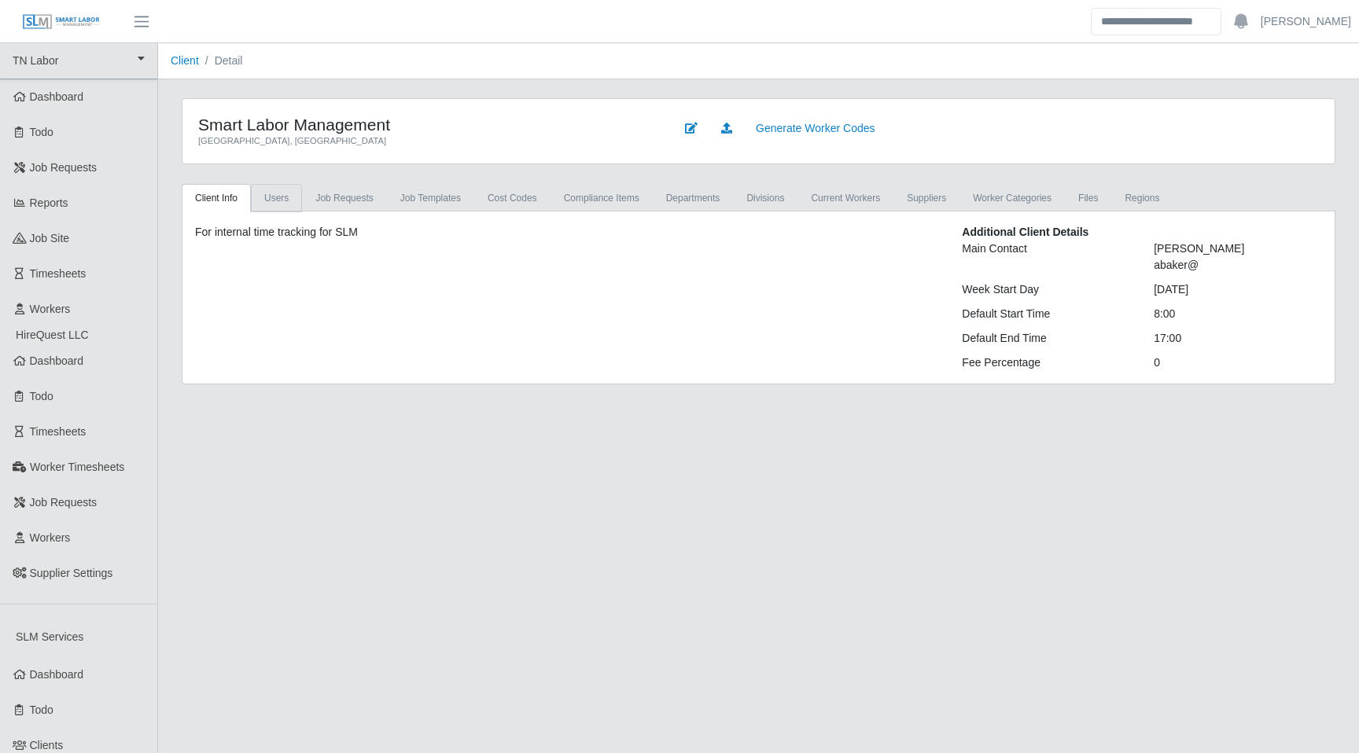
click at [293, 192] on link "Users" at bounding box center [276, 198] width 51 height 28
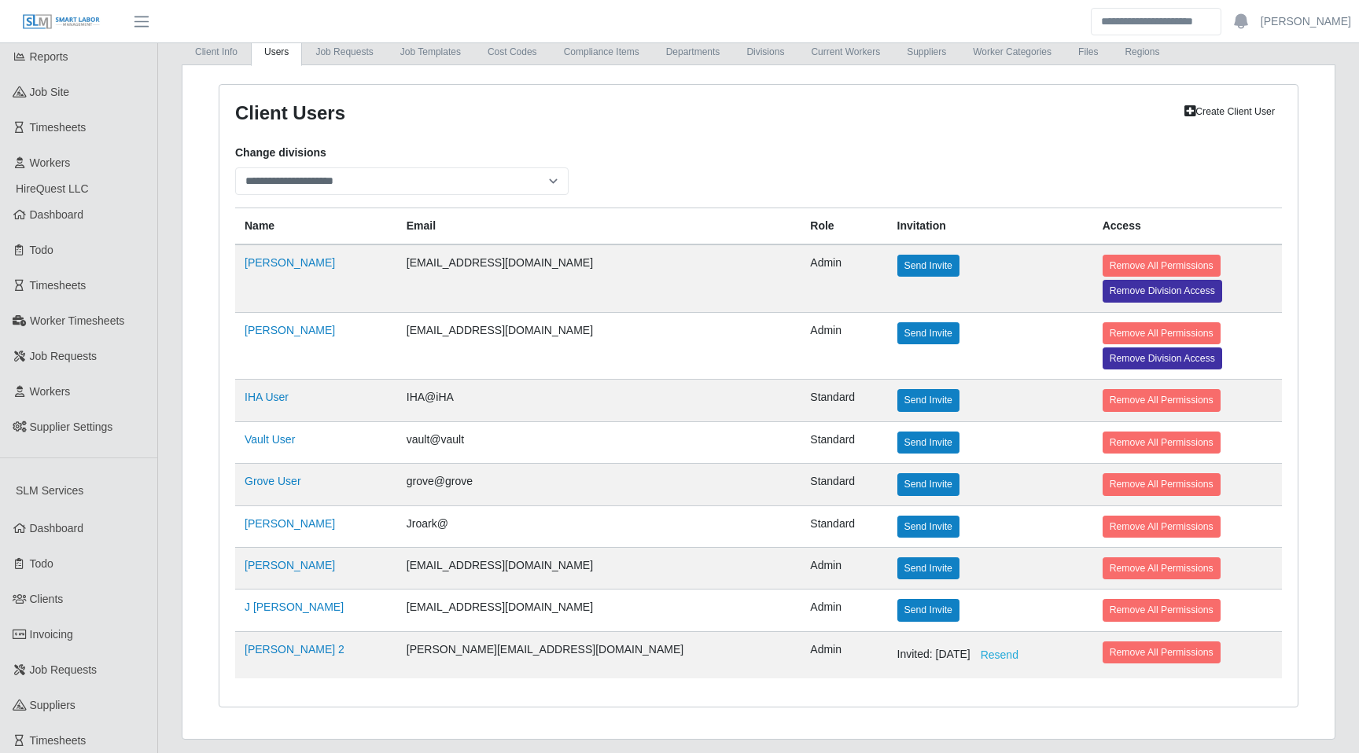
scroll to position [118, 0]
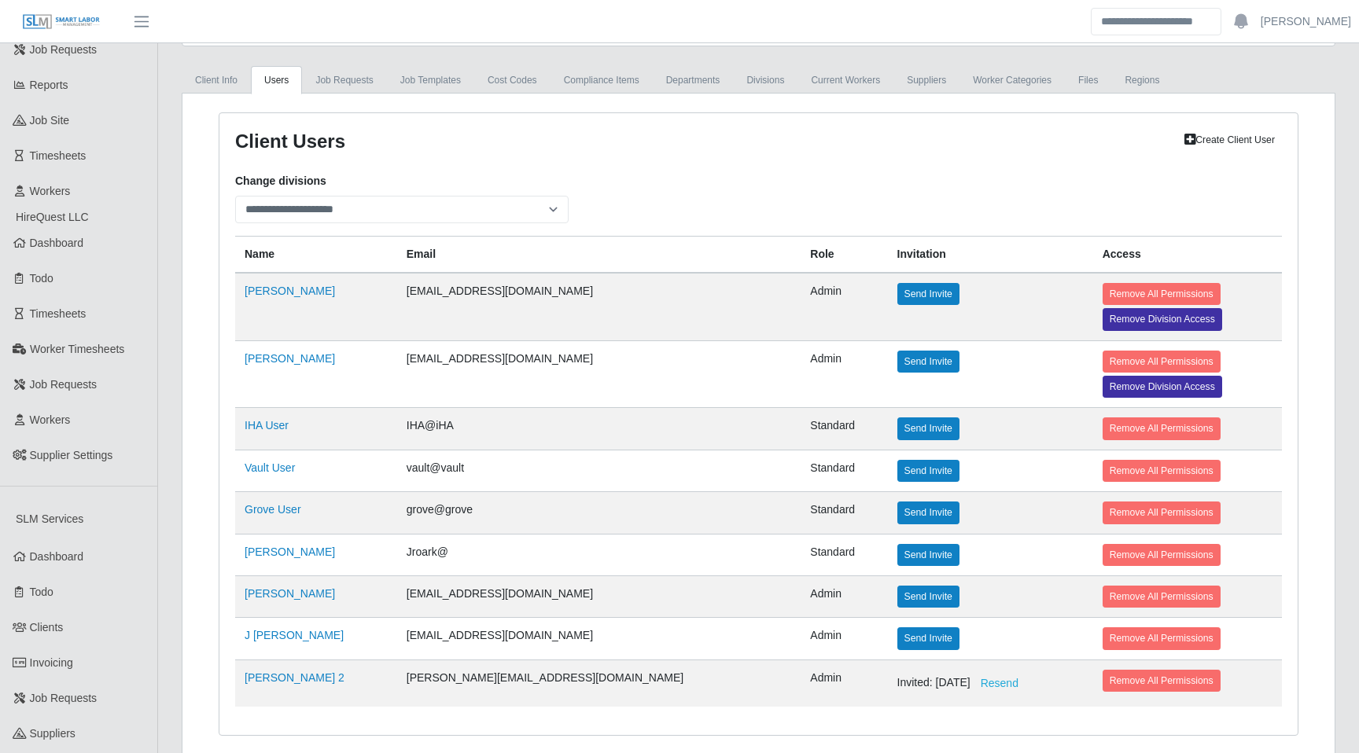
click at [1200, 140] on link "Create Client User" at bounding box center [1229, 140] width 105 height 22
select select
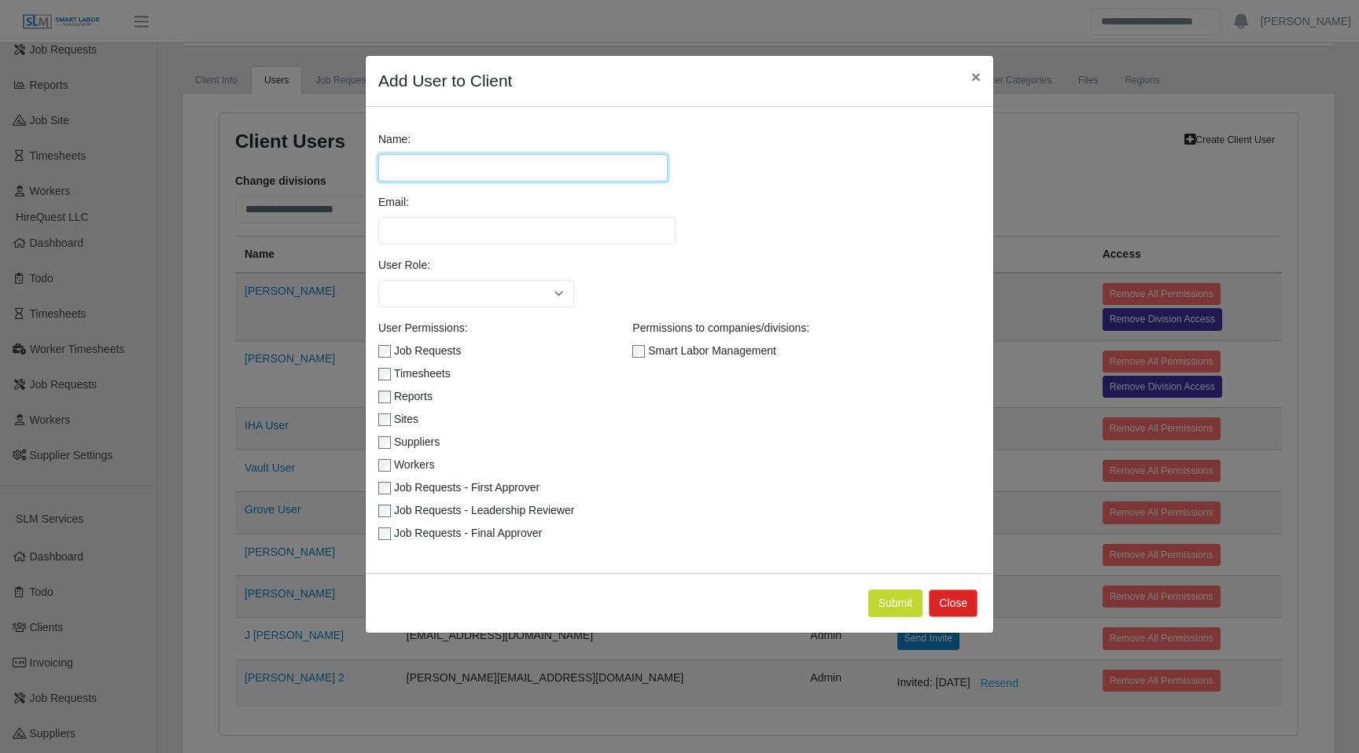
click at [469, 158] on input "Name:" at bounding box center [522, 168] width 289 height 28
click at [551, 122] on div "Name: Email: User Role: ******** ***** User Permissions: Job Requests Timesheet…" at bounding box center [680, 340] width 628 height 466
click at [518, 249] on div "Email:" at bounding box center [679, 225] width 610 height 63
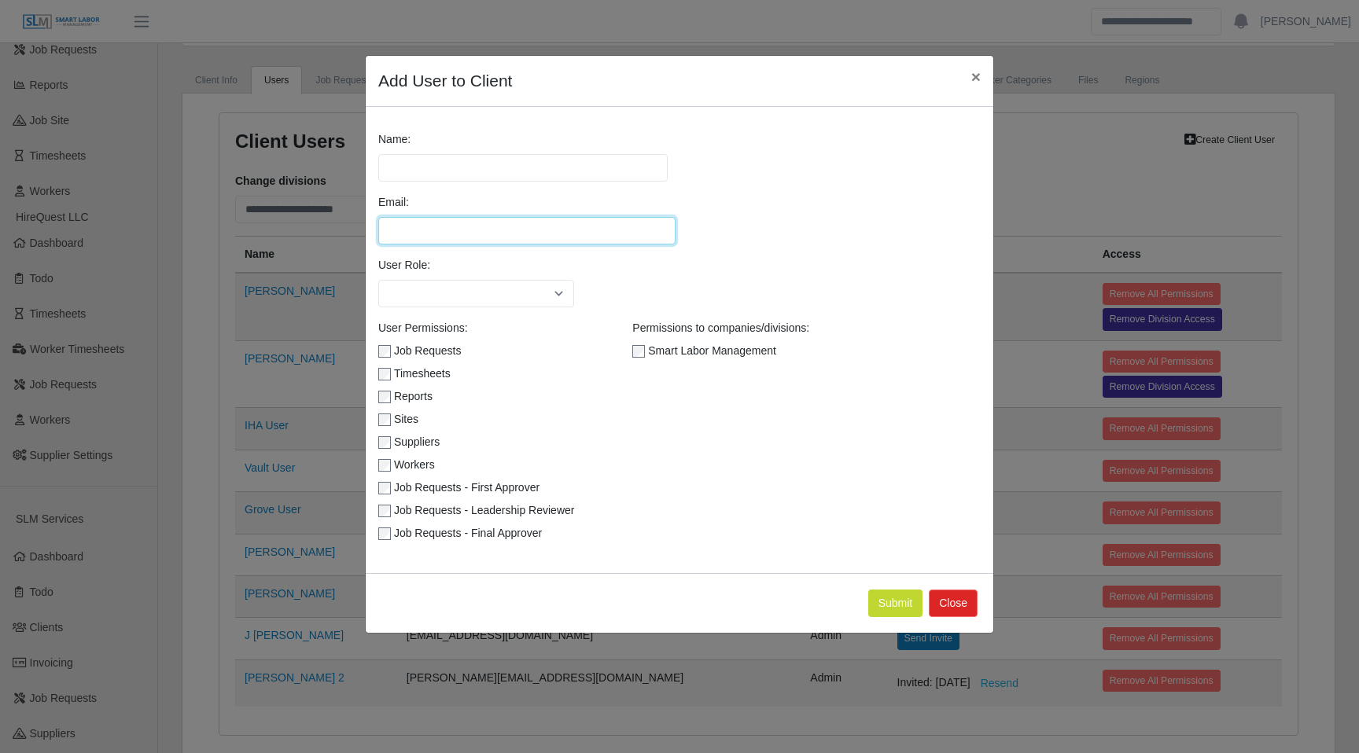
click at [518, 236] on input "Email:" at bounding box center [526, 231] width 297 height 28
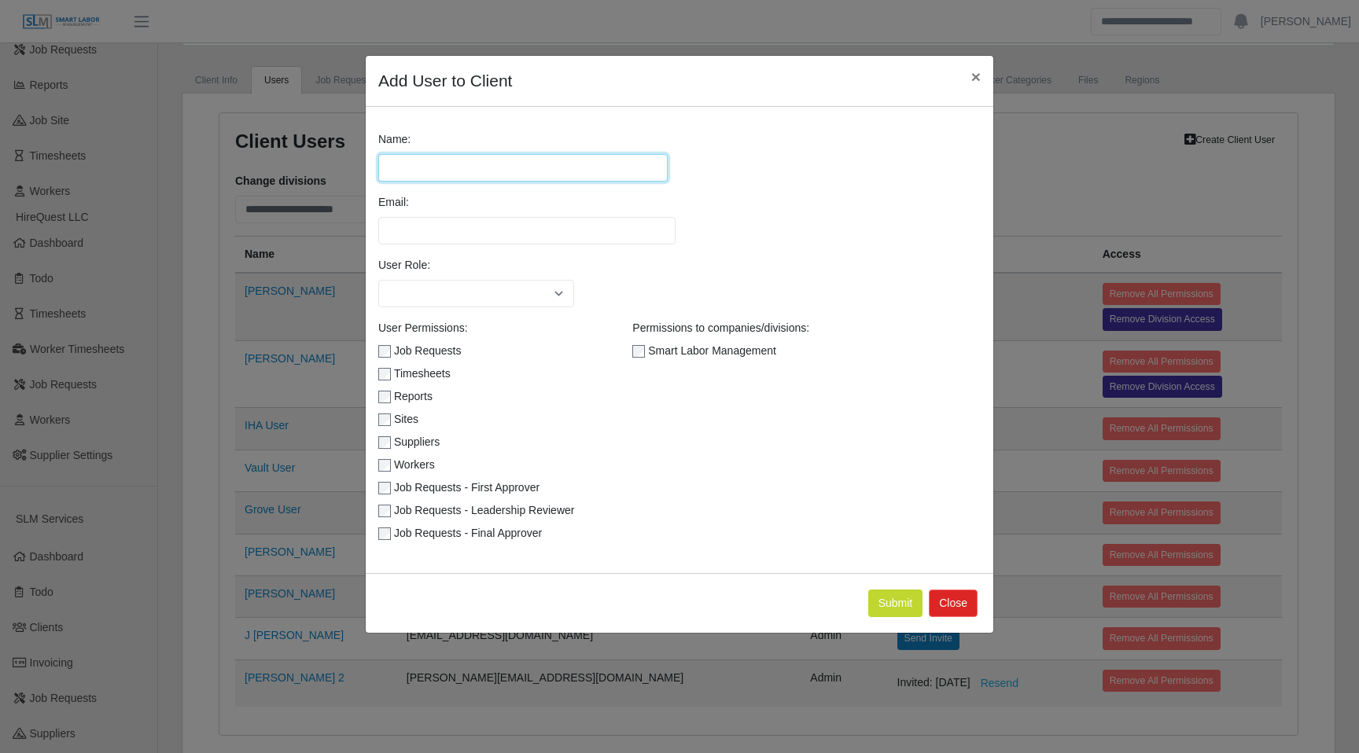
click at [533, 175] on input "Name:" at bounding box center [522, 168] width 289 height 28
type input "*"
type input "**********"
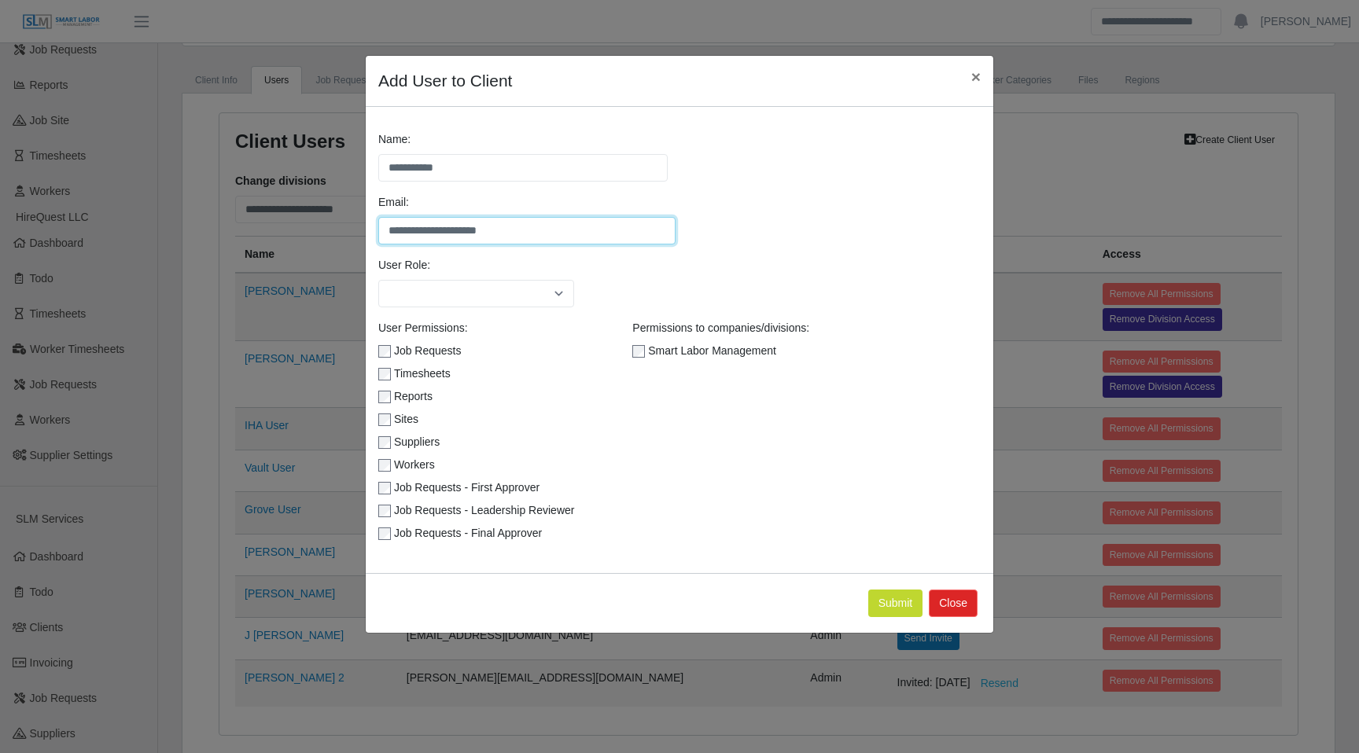
type input "**********"
click at [525, 298] on select "******** *****" at bounding box center [476, 294] width 196 height 28
select select "*****"
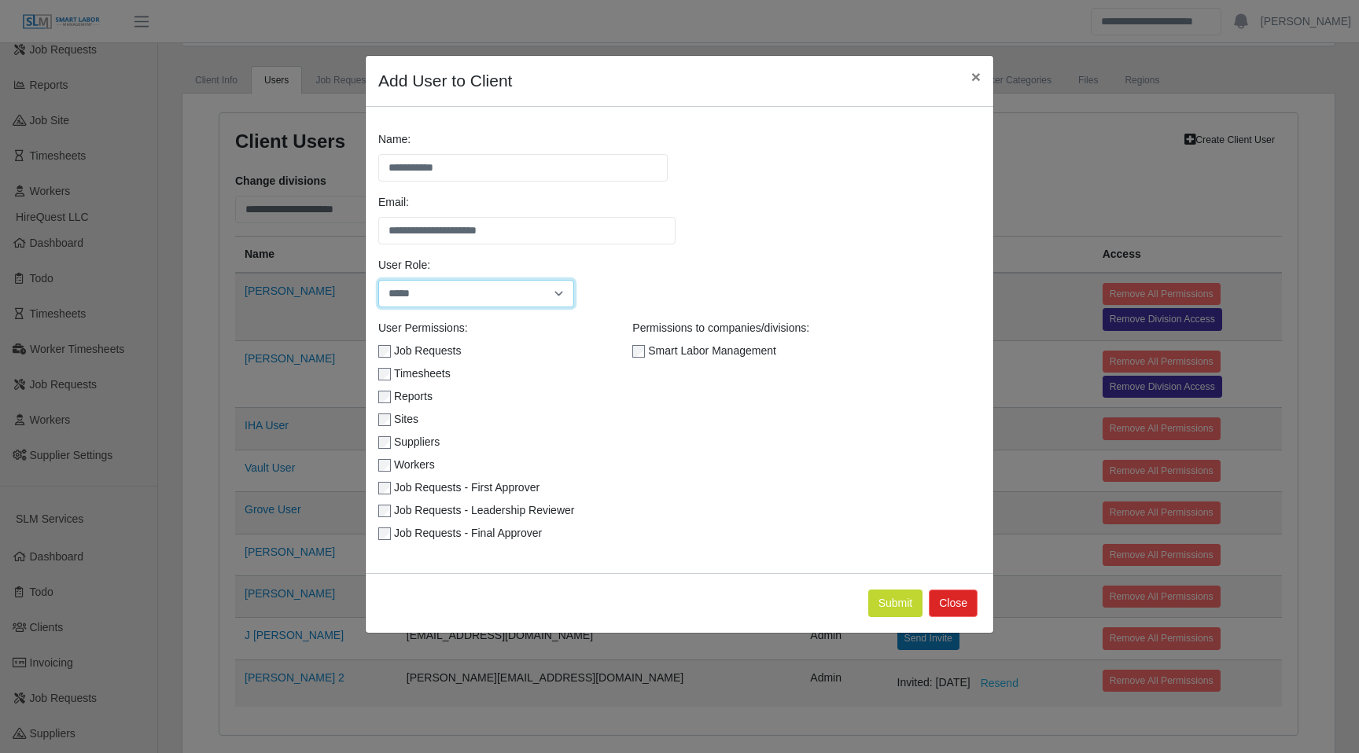
click at [378, 280] on select "******** *****" at bounding box center [476, 294] width 196 height 28
click at [389, 434] on div "Suppliers" at bounding box center [501, 445] width 246 height 23
click at [385, 458] on div "Workers" at bounding box center [501, 468] width 246 height 23
click at [385, 526] on div "Job Requests - Final Approver" at bounding box center [501, 536] width 246 height 23
click at [908, 605] on button "Submit" at bounding box center [895, 604] width 55 height 28
